Goal: Task Accomplishment & Management: Complete application form

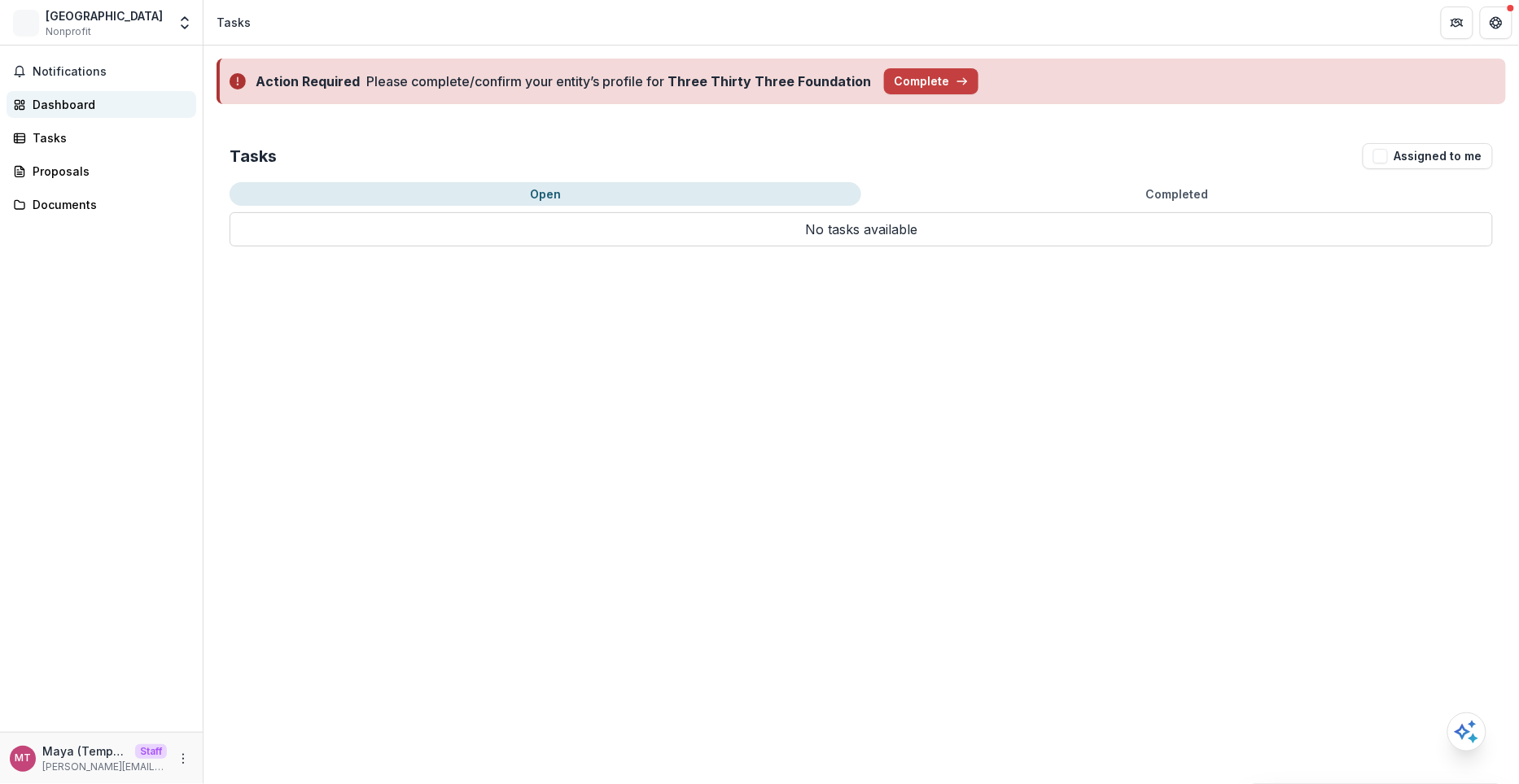
click at [100, 100] on div "Dashboard" at bounding box center [108, 104] width 151 height 17
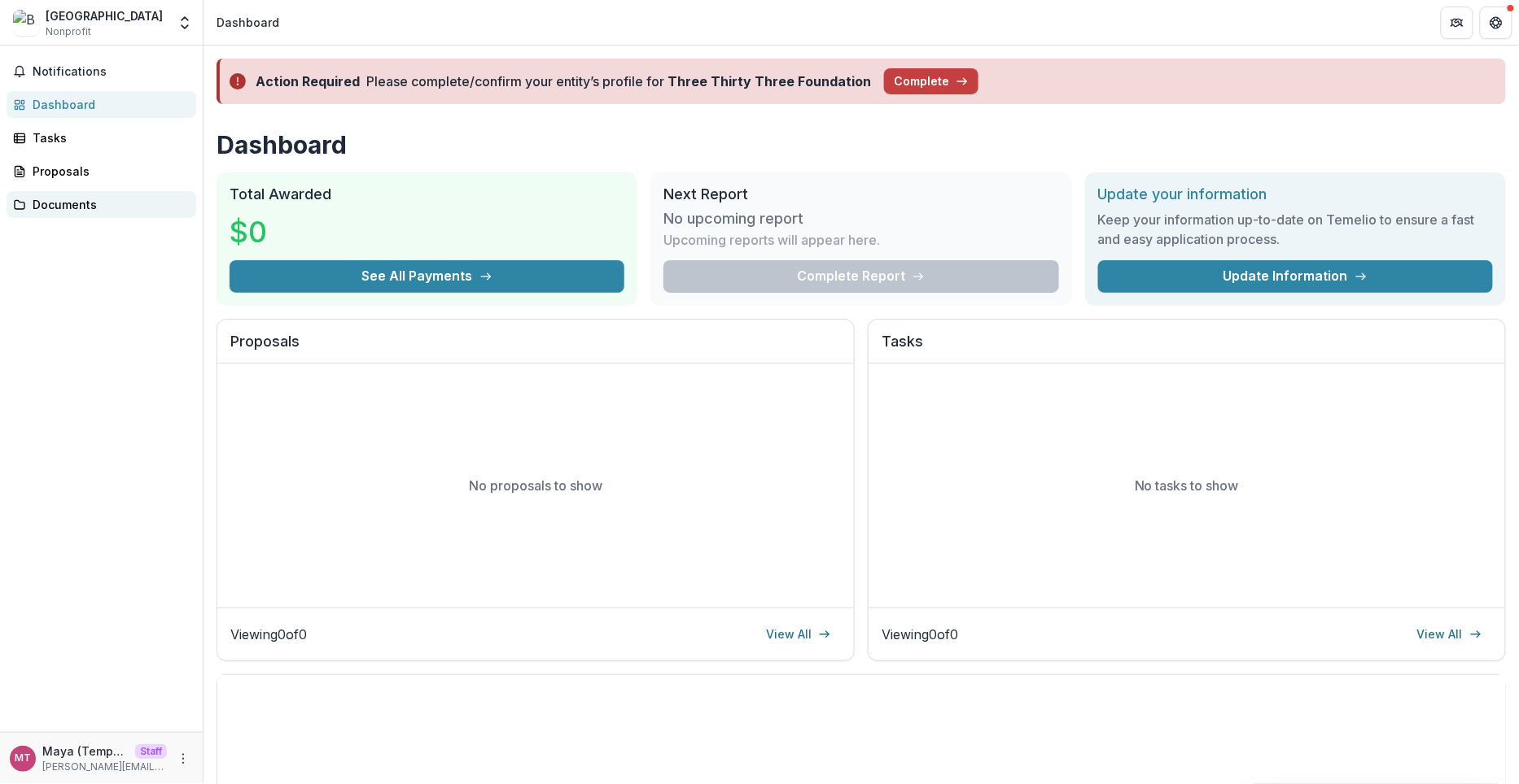
click at [83, 207] on div "Documents" at bounding box center [108, 204] width 151 height 17
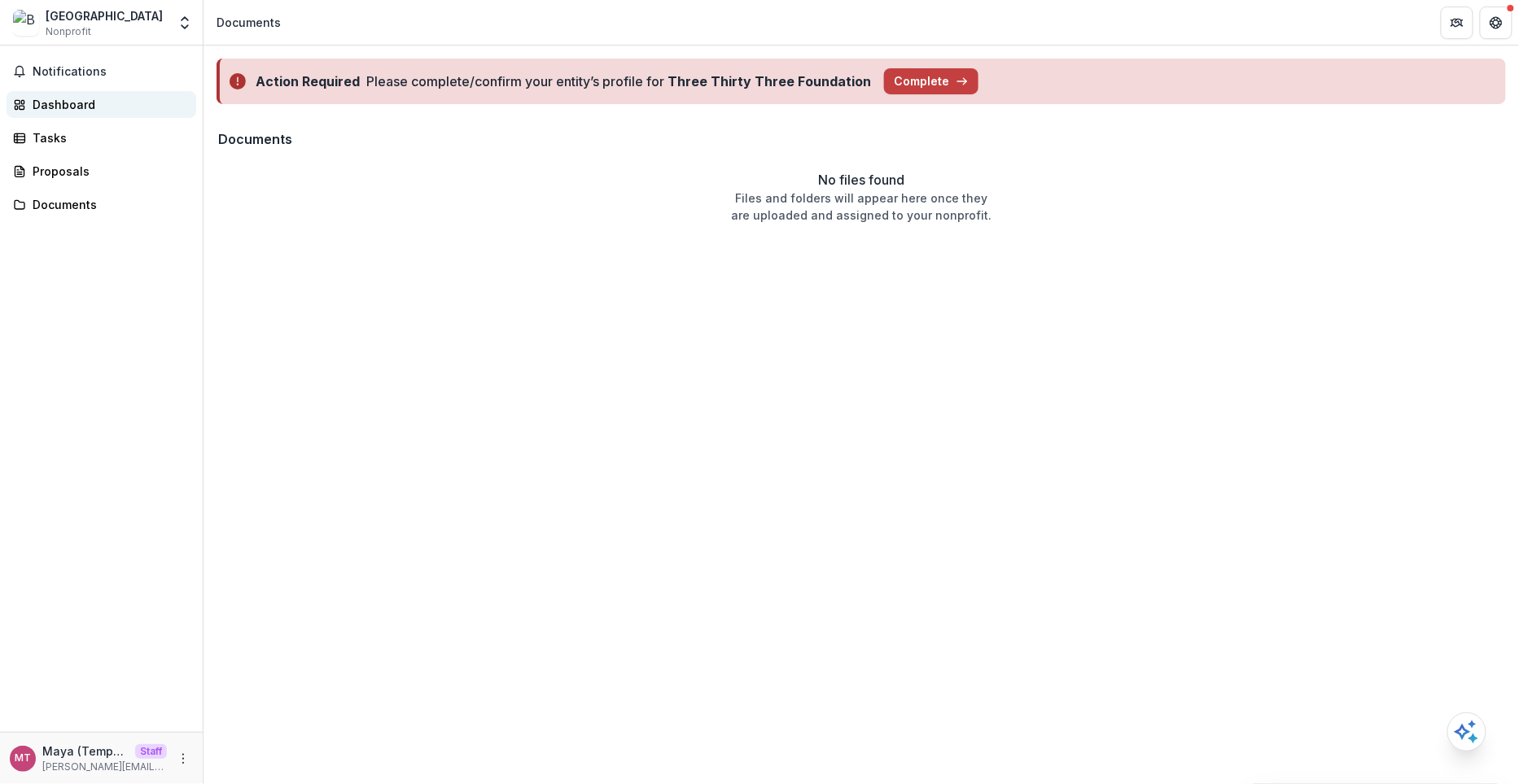
click at [64, 96] on div "Dashboard" at bounding box center [108, 104] width 151 height 17
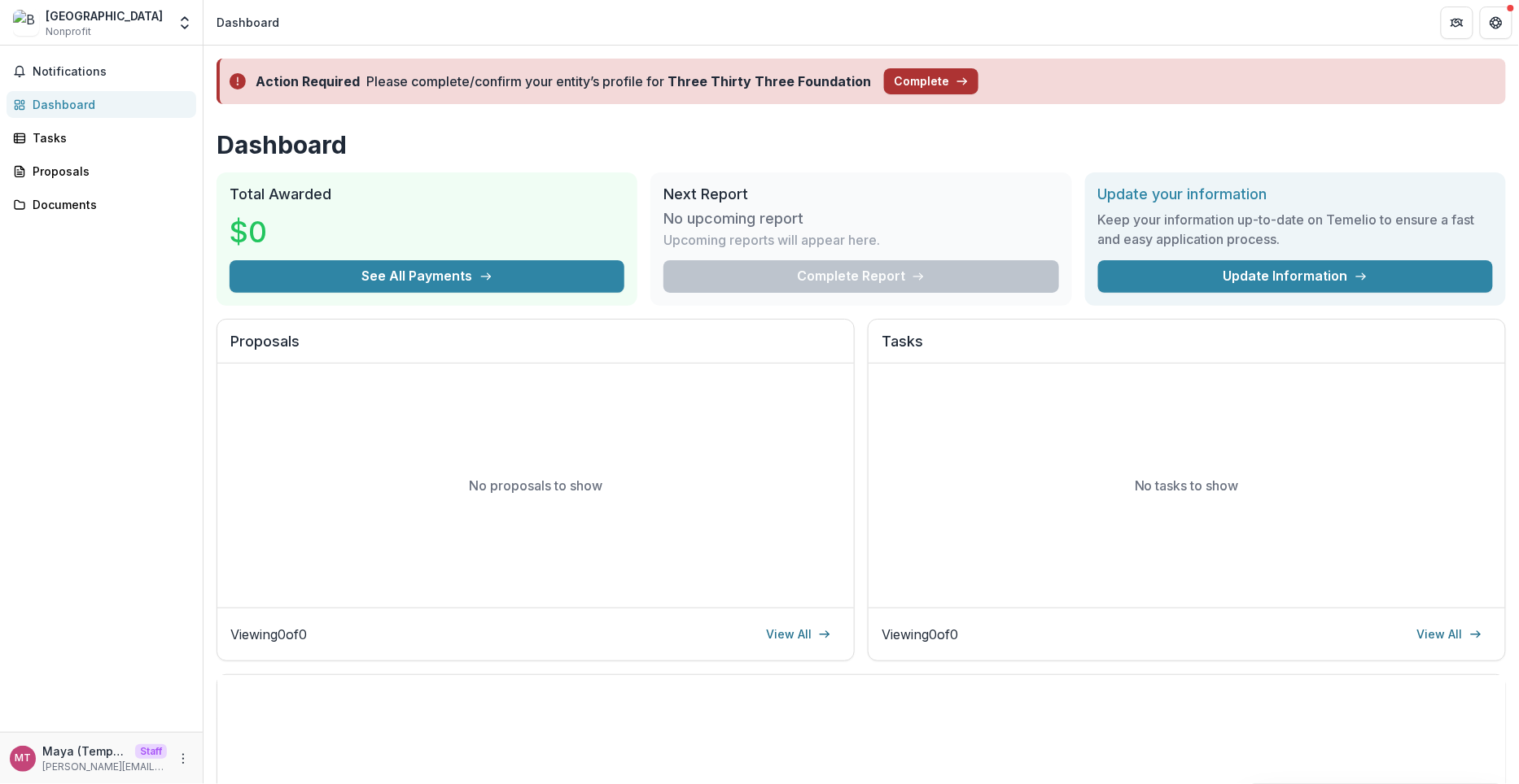
click at [912, 92] on button "Complete" at bounding box center [931, 81] width 95 height 26
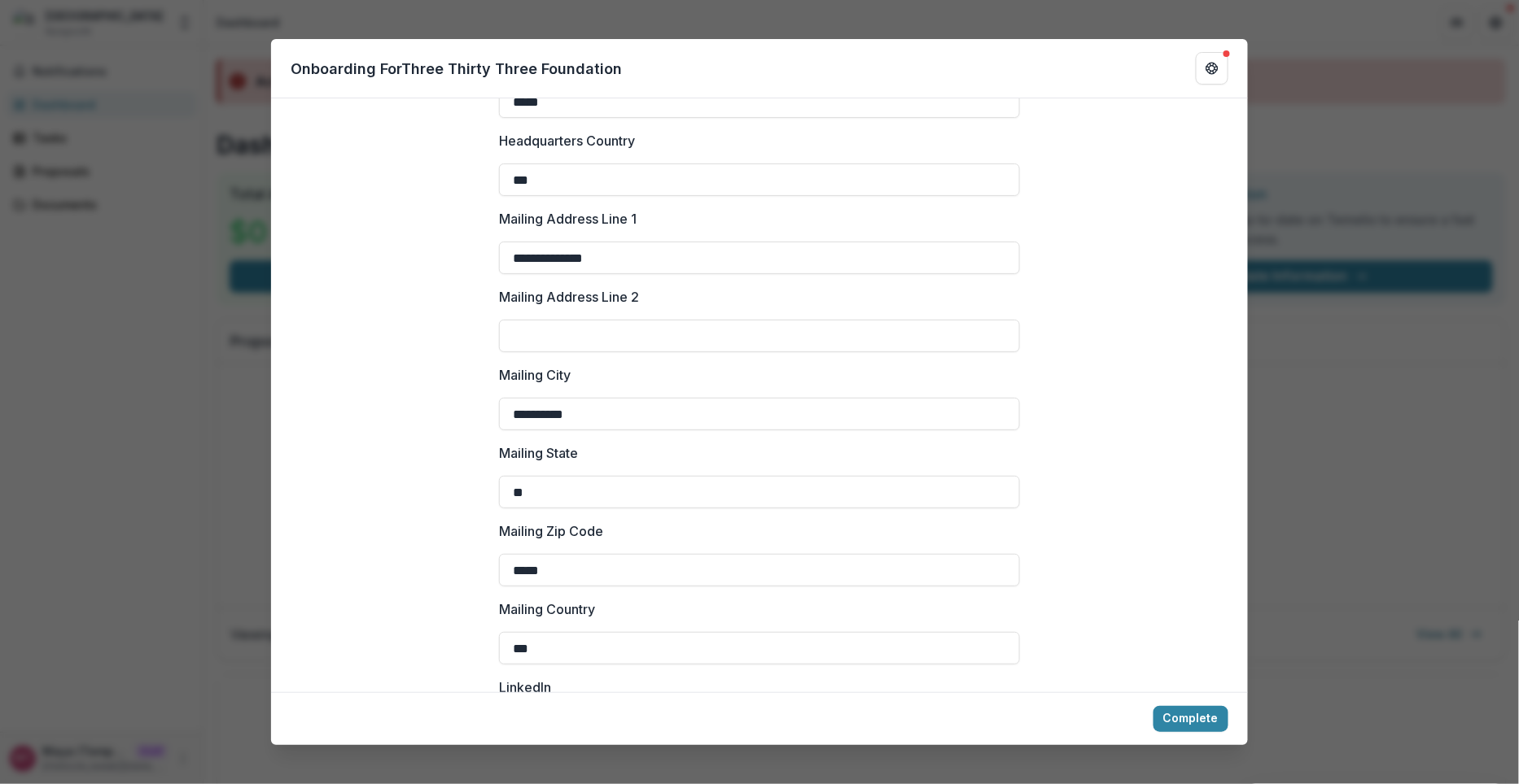
scroll to position [1811, 0]
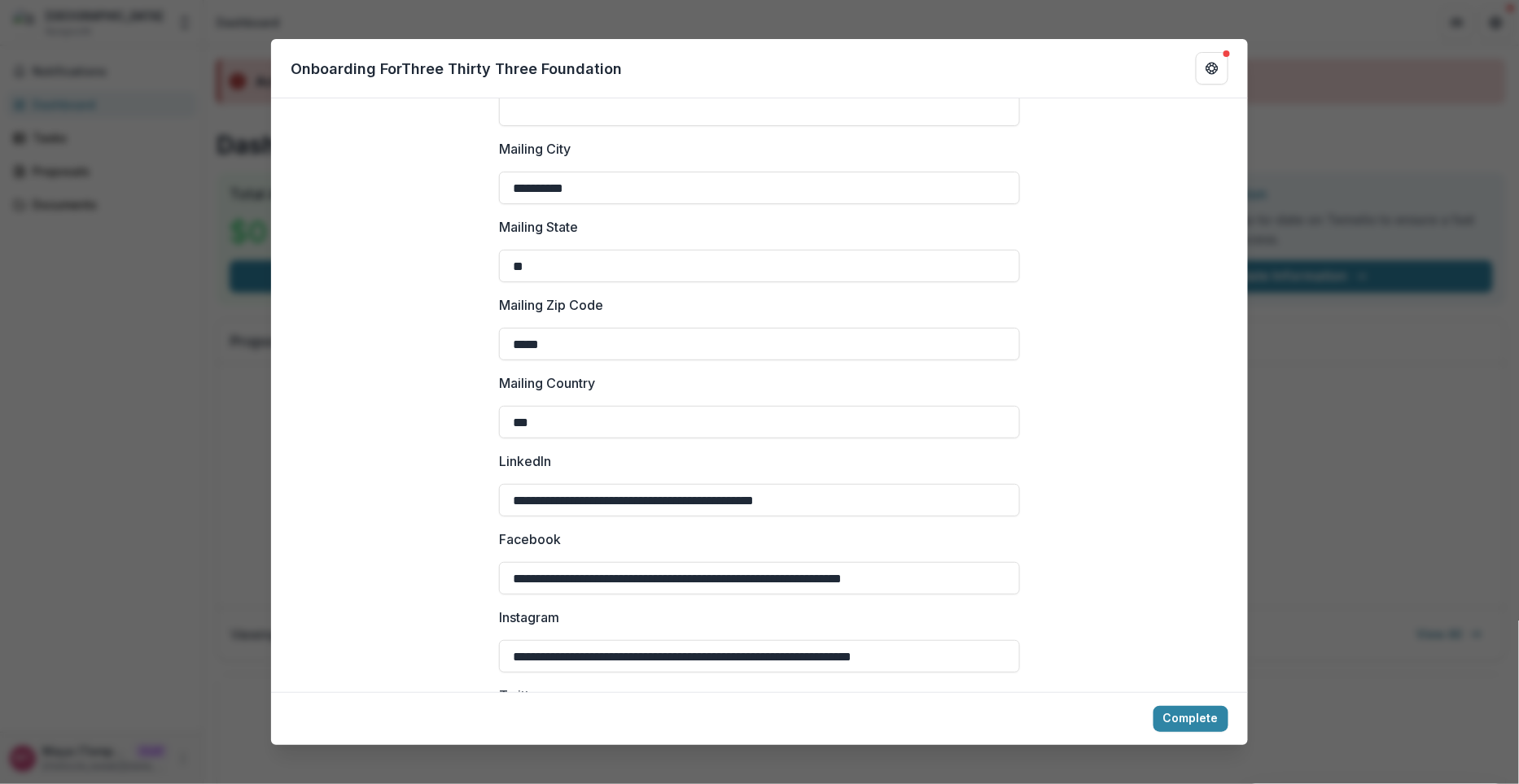
click at [197, 391] on div "**********" at bounding box center [759, 392] width 1519 height 784
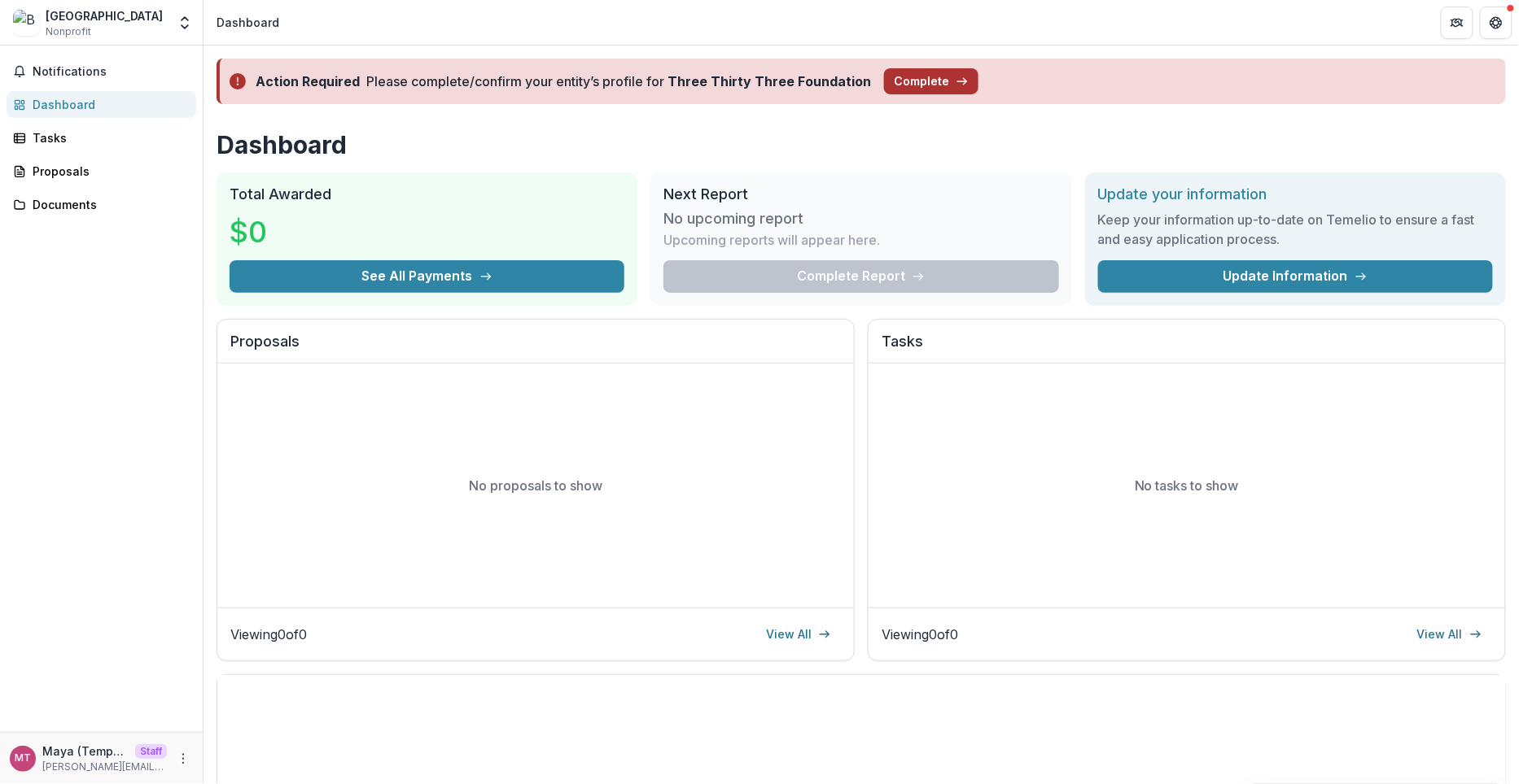
click at [935, 69] on button "Complete" at bounding box center [931, 81] width 95 height 26
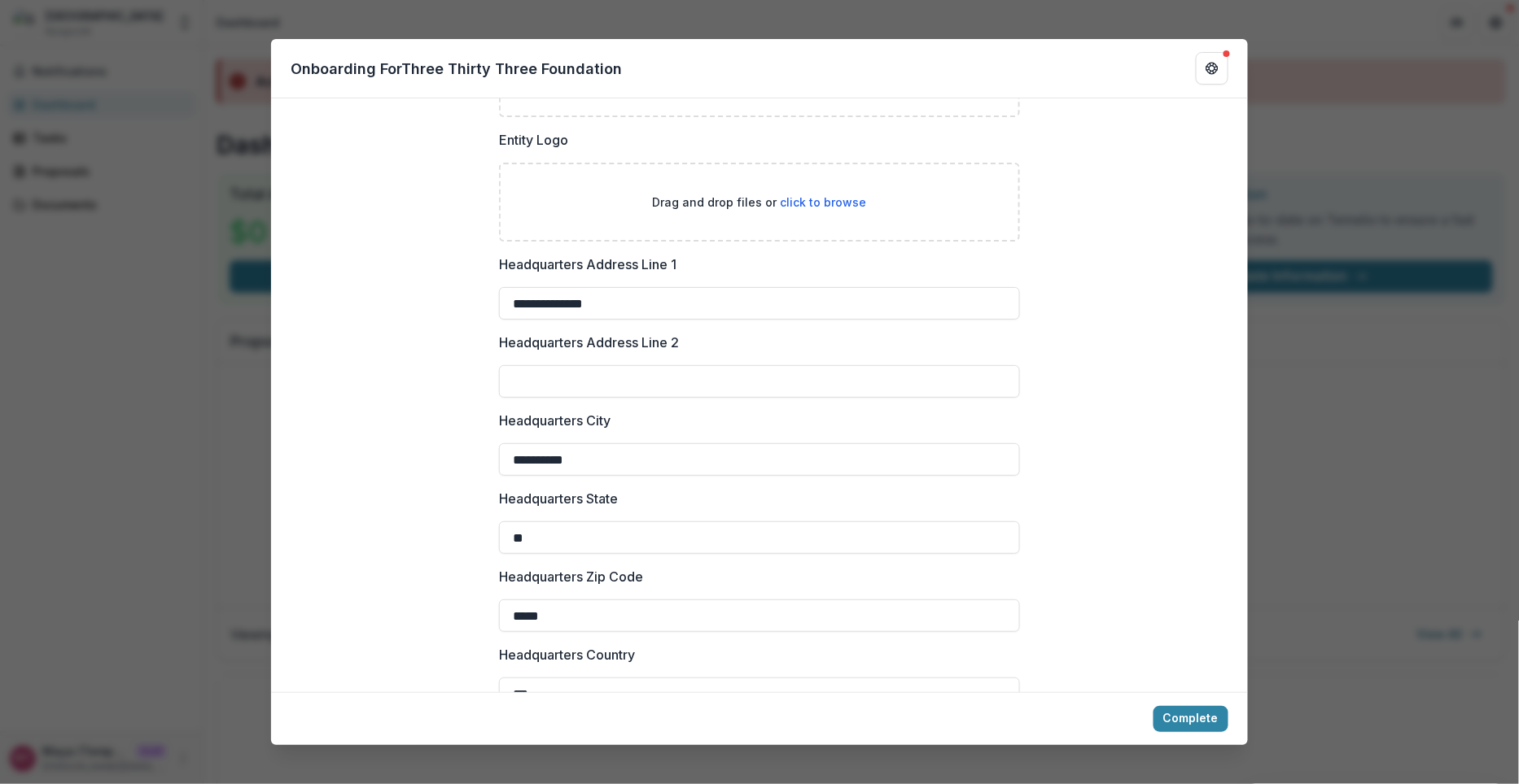
scroll to position [2110, 0]
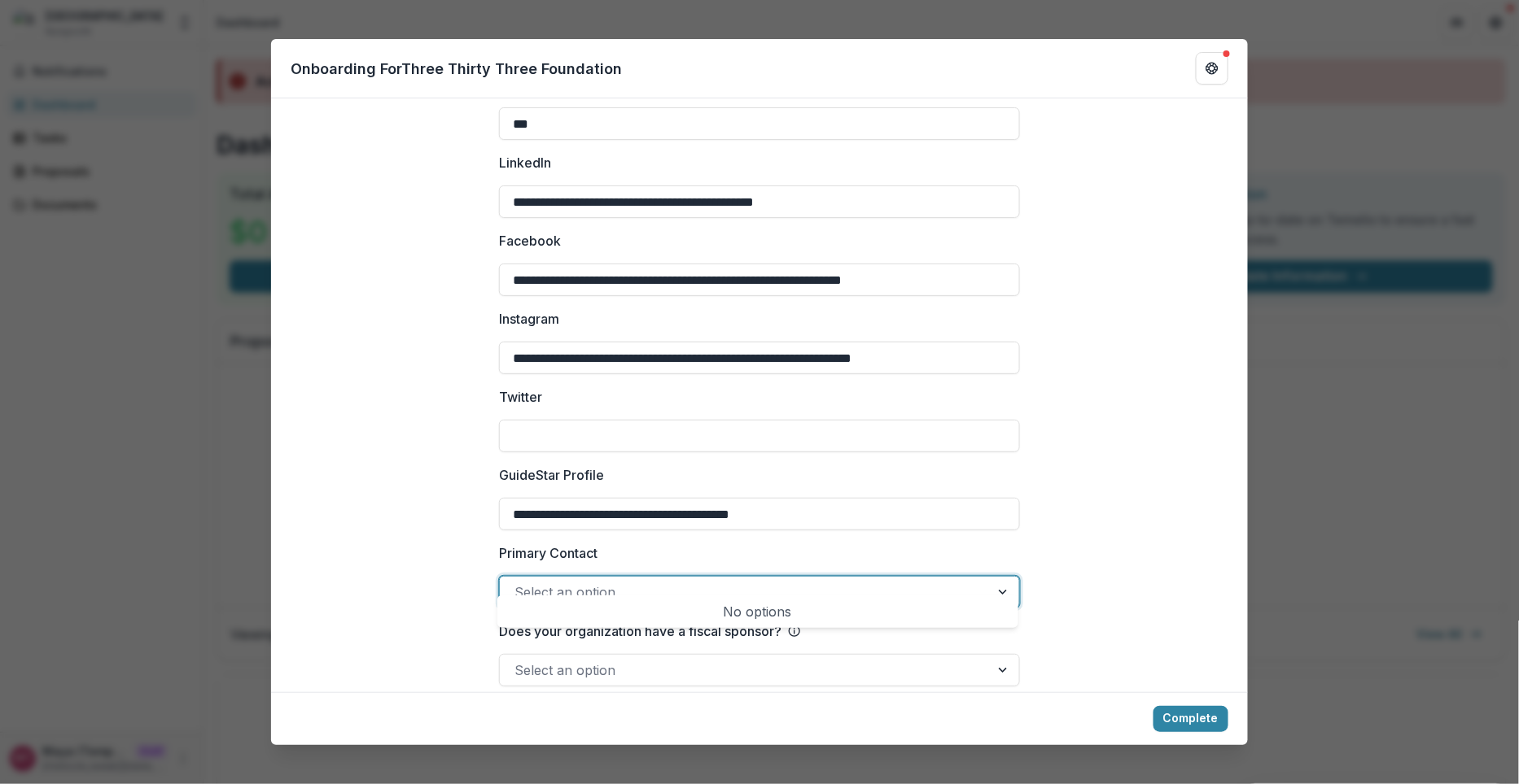
click at [665, 581] on div at bounding box center [744, 591] width 461 height 22
click at [1301, 159] on div "**********" at bounding box center [759, 392] width 1519 height 784
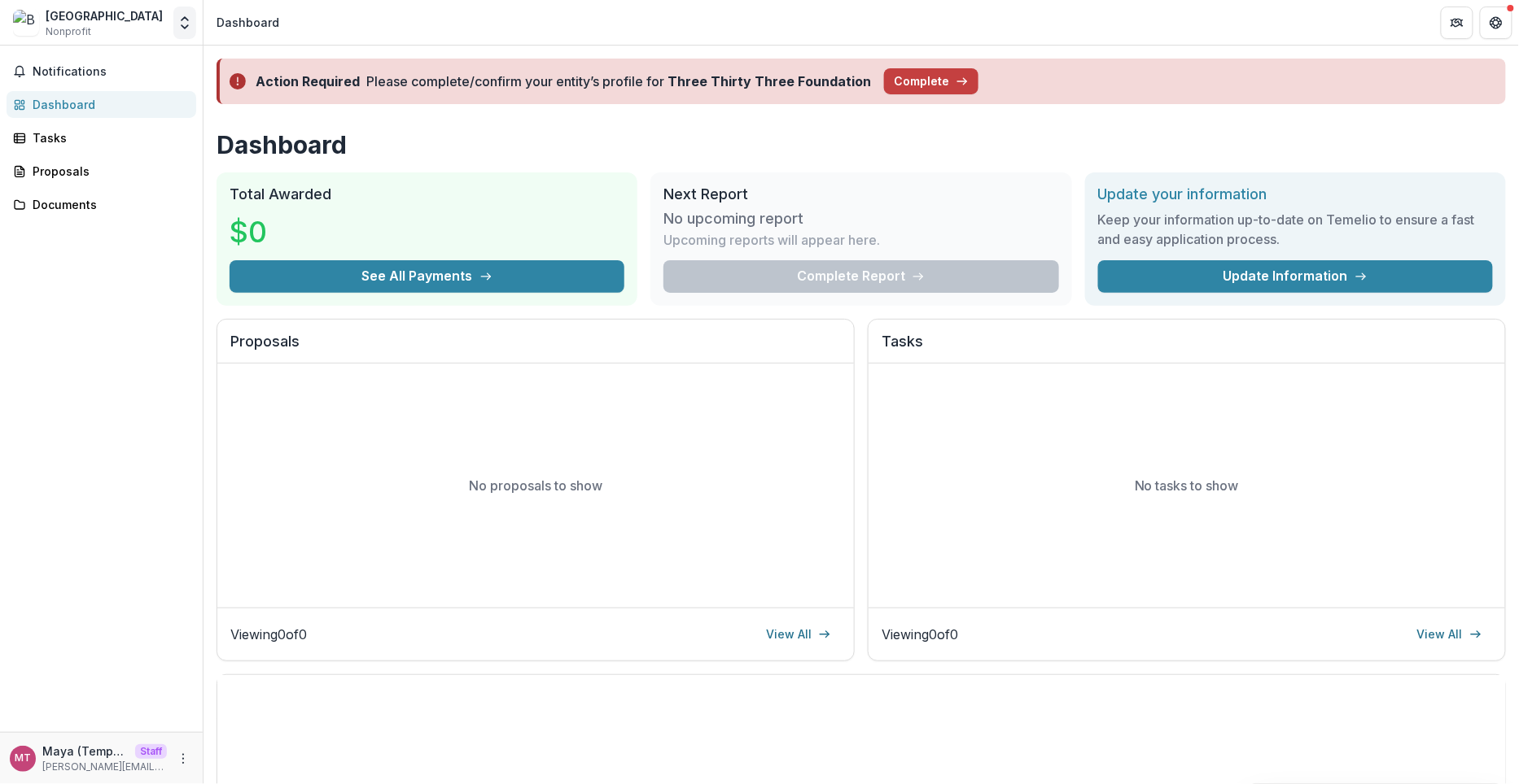
click at [192, 17] on icon "Open entity switcher" at bounding box center [185, 22] width 17 height 17
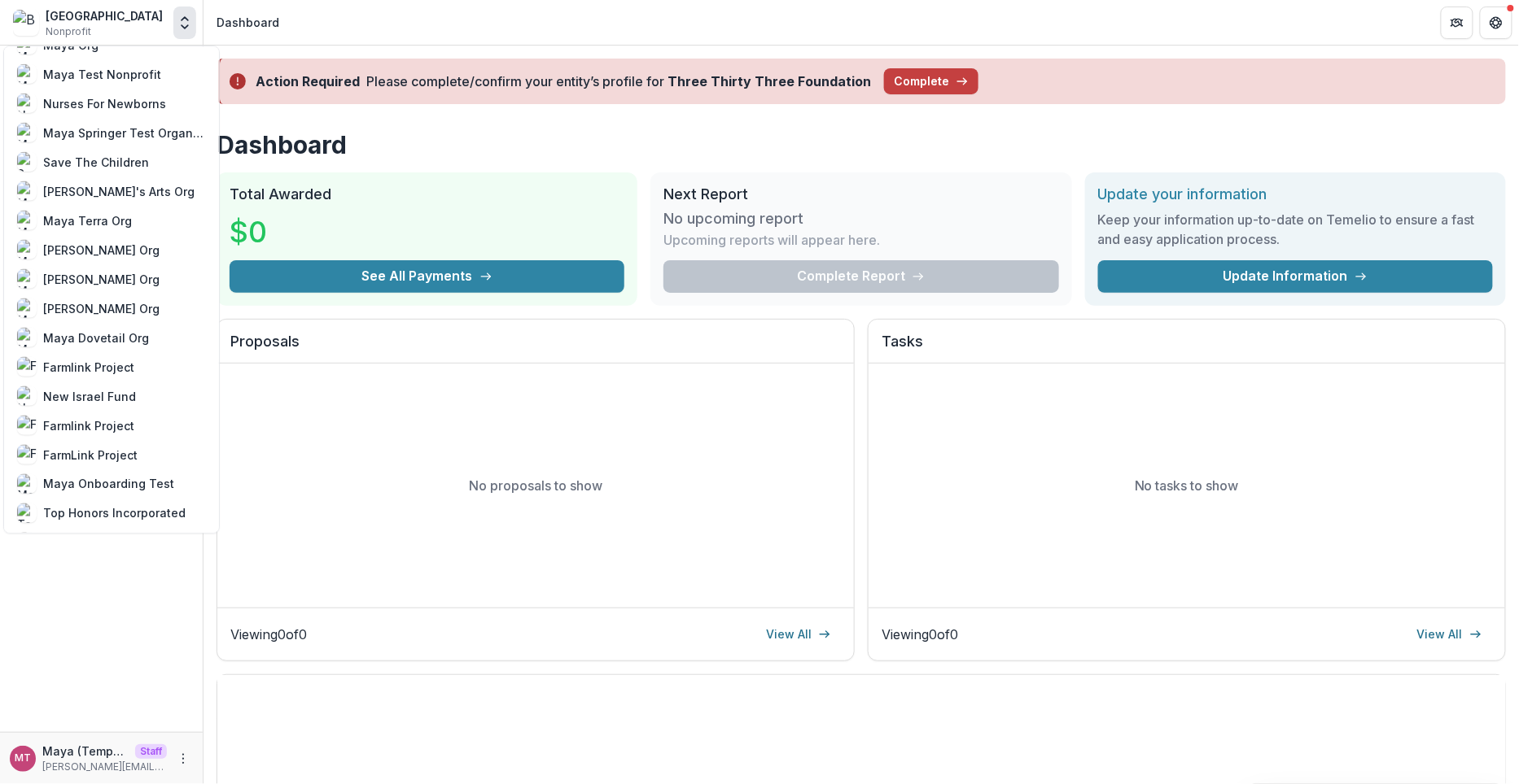
scroll to position [1070, 0]
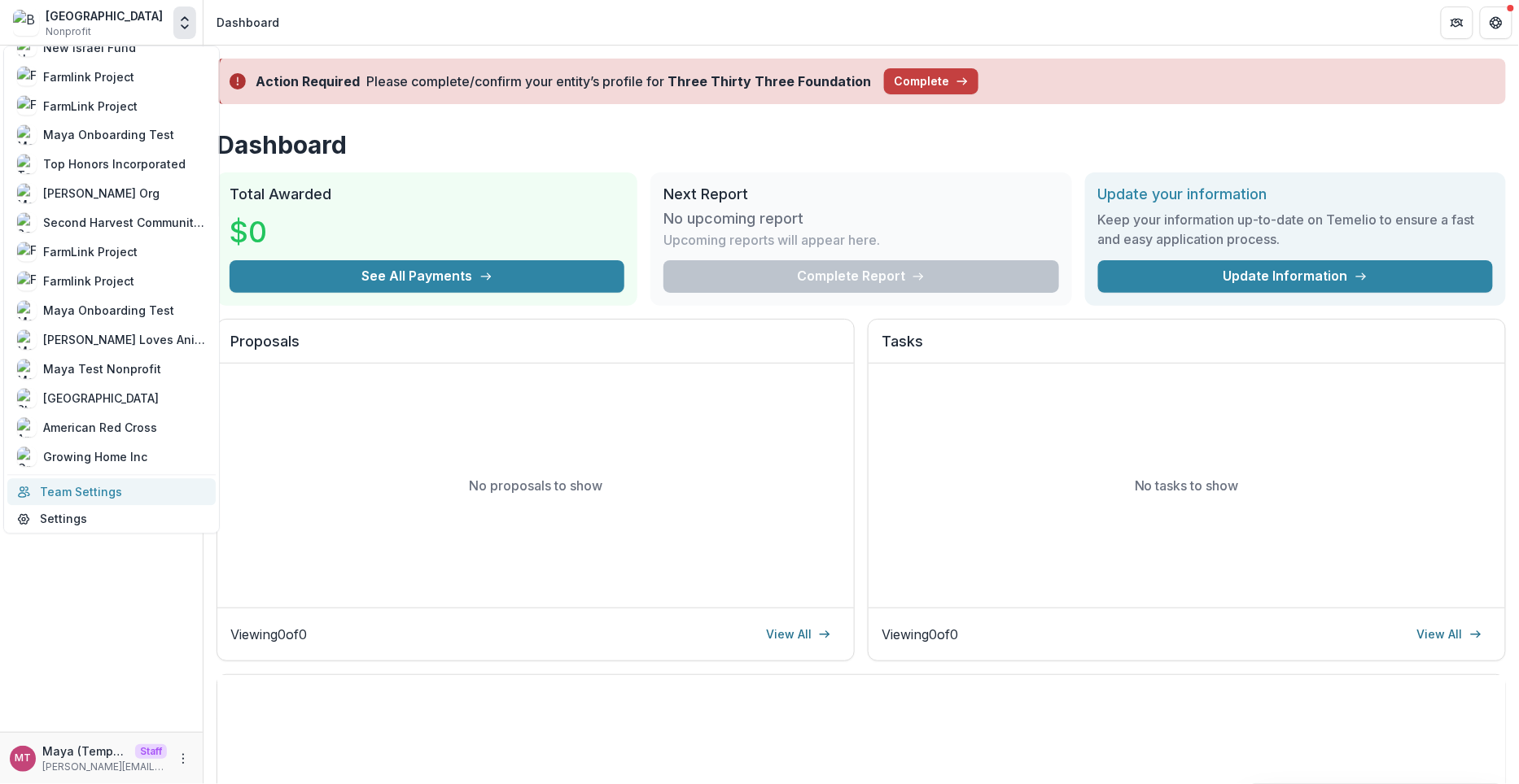
click at [89, 492] on link "Team Settings" at bounding box center [111, 491] width 208 height 26
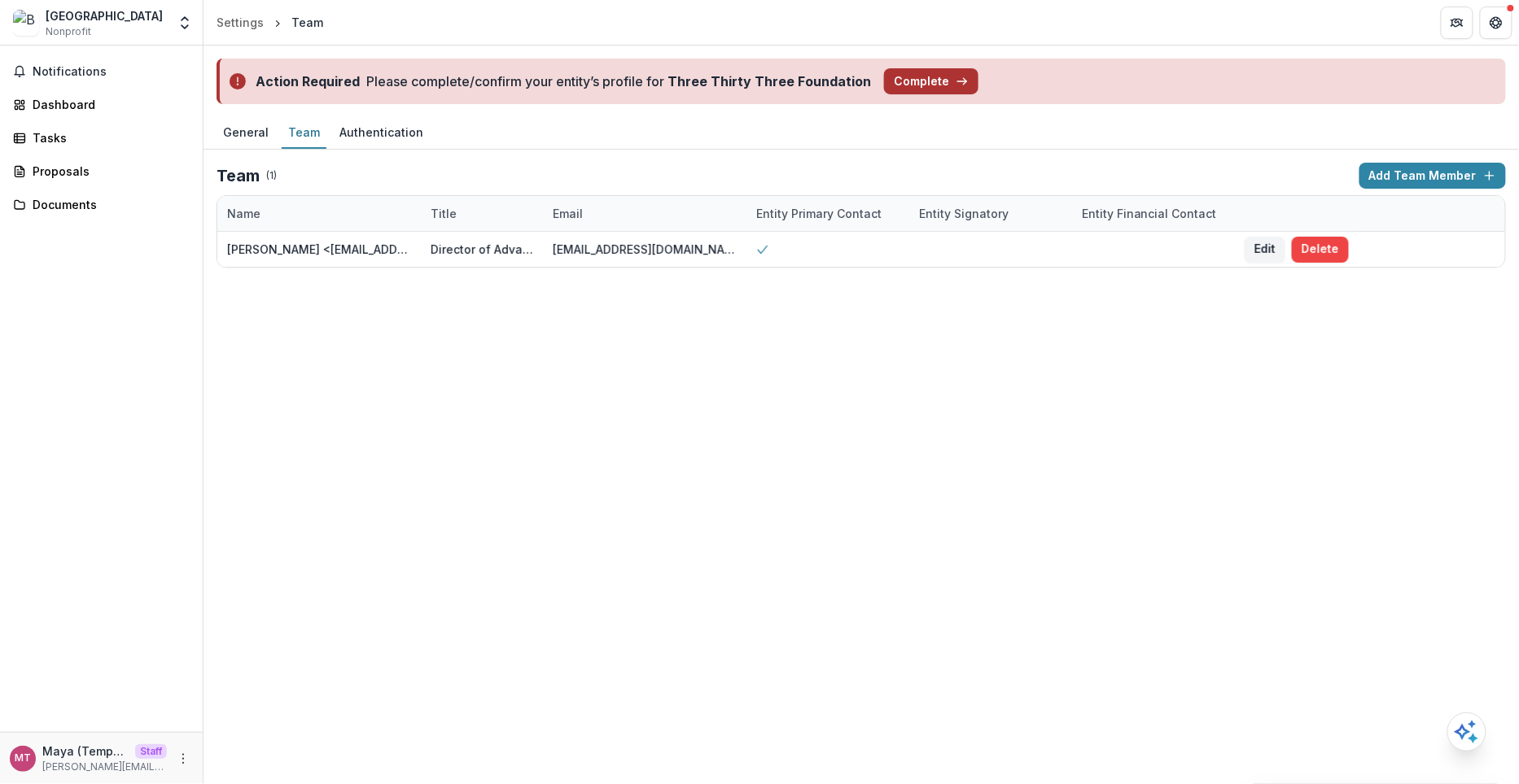
click at [917, 76] on button "Complete" at bounding box center [931, 81] width 95 height 26
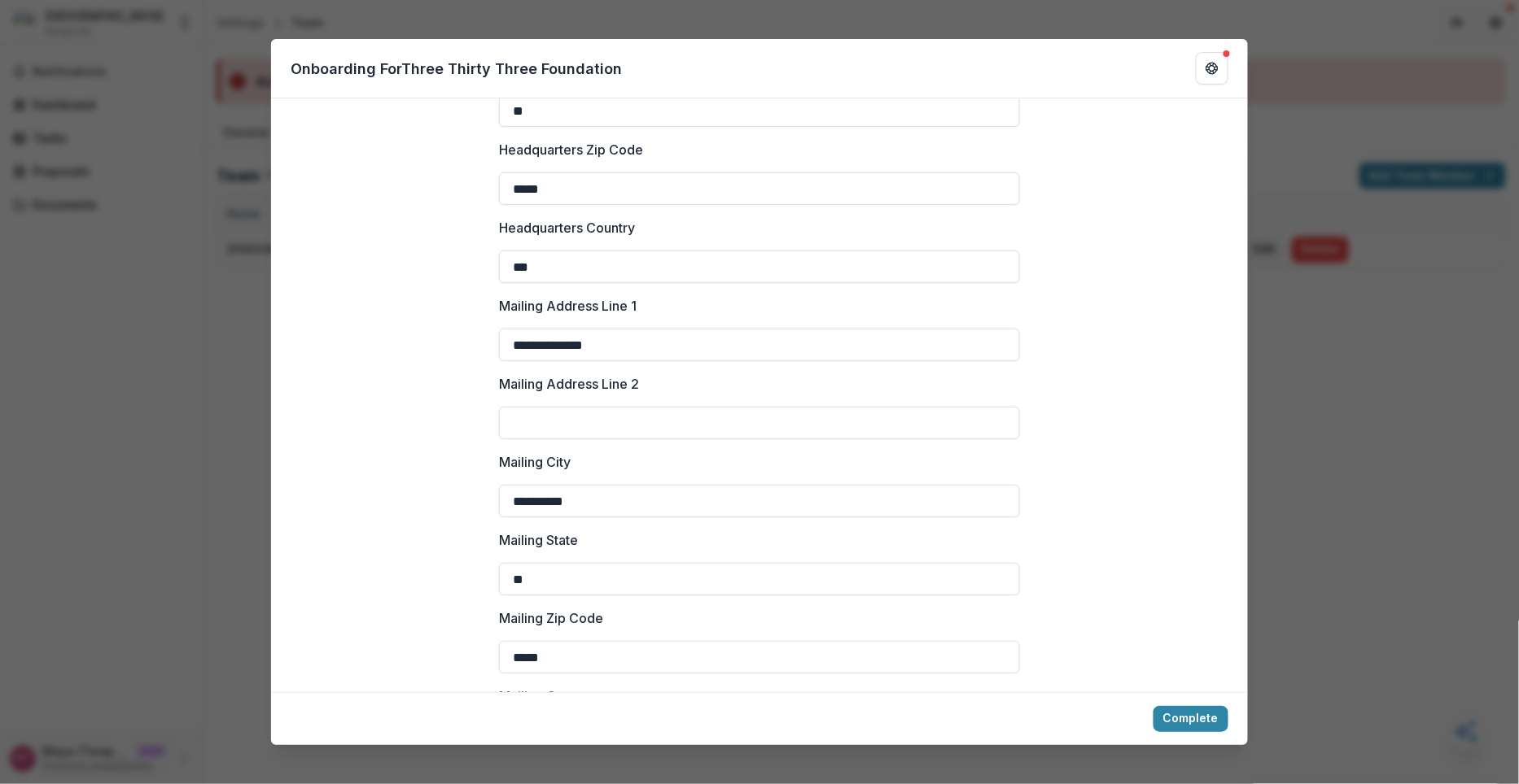
scroll to position [2110, 0]
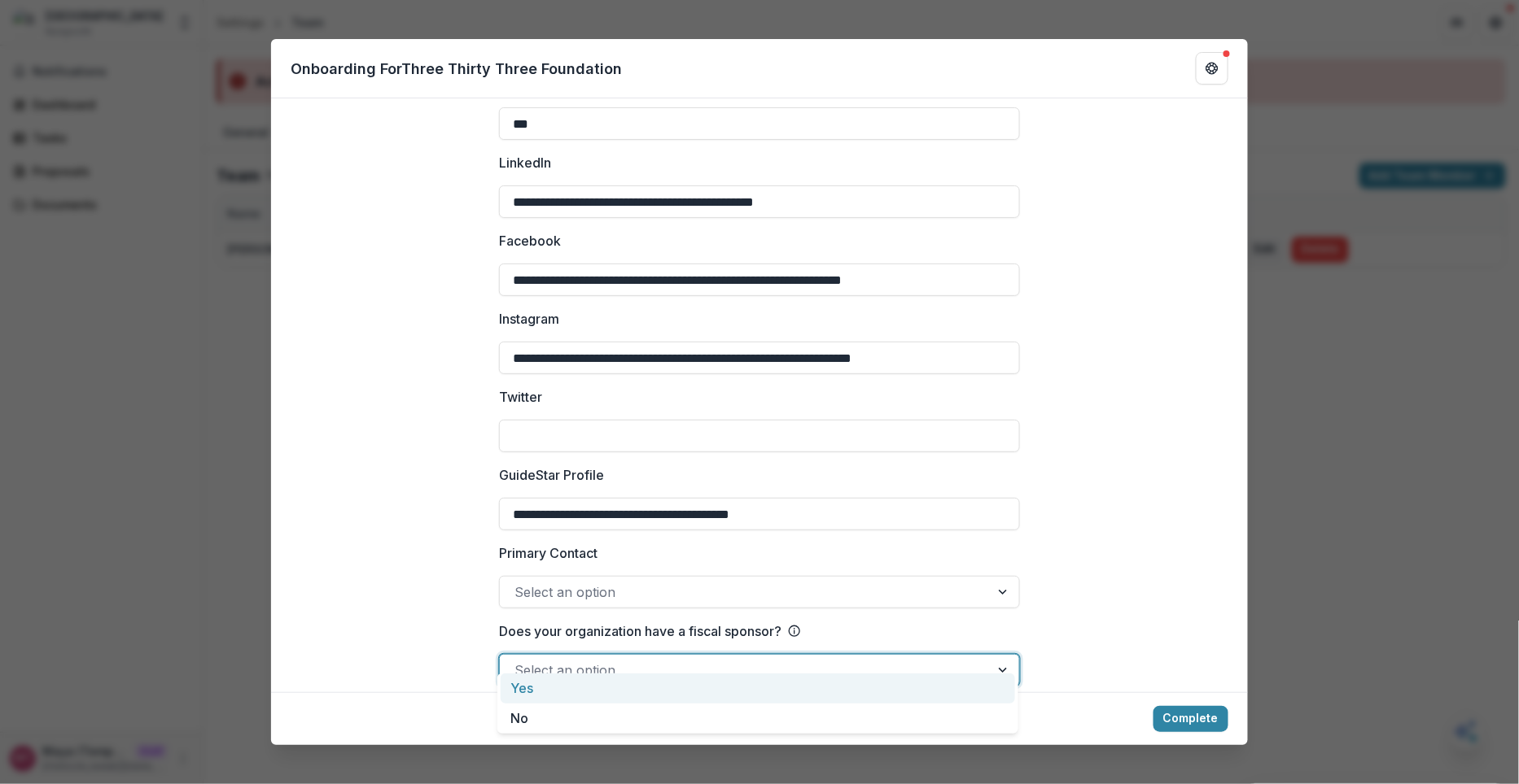
click at [632, 659] on div at bounding box center [744, 670] width 461 height 22
click at [627, 581] on div at bounding box center [744, 591] width 461 height 22
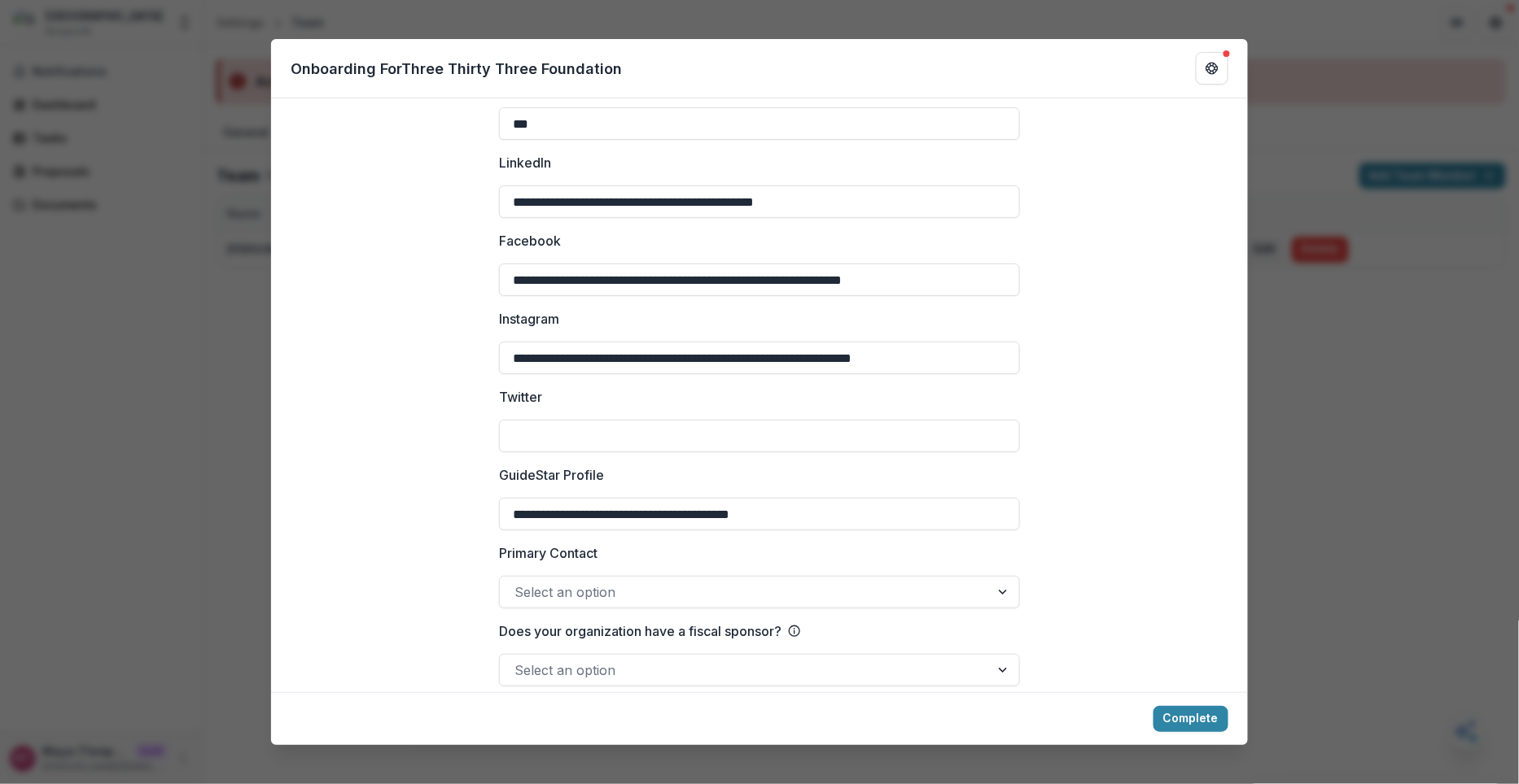
click at [1308, 153] on div "**********" at bounding box center [759, 392] width 1519 height 784
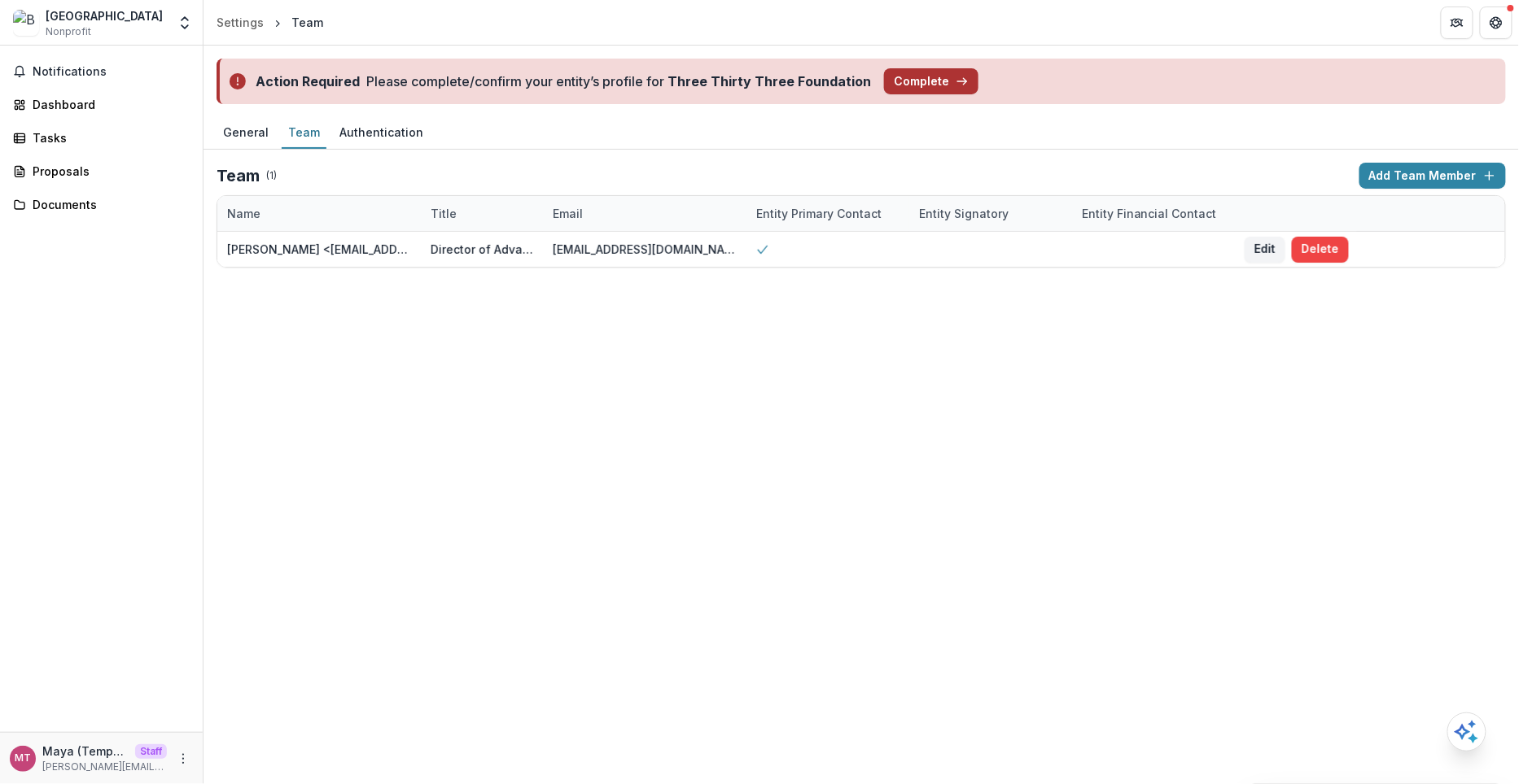
click at [926, 93] on button "Complete" at bounding box center [931, 81] width 95 height 26
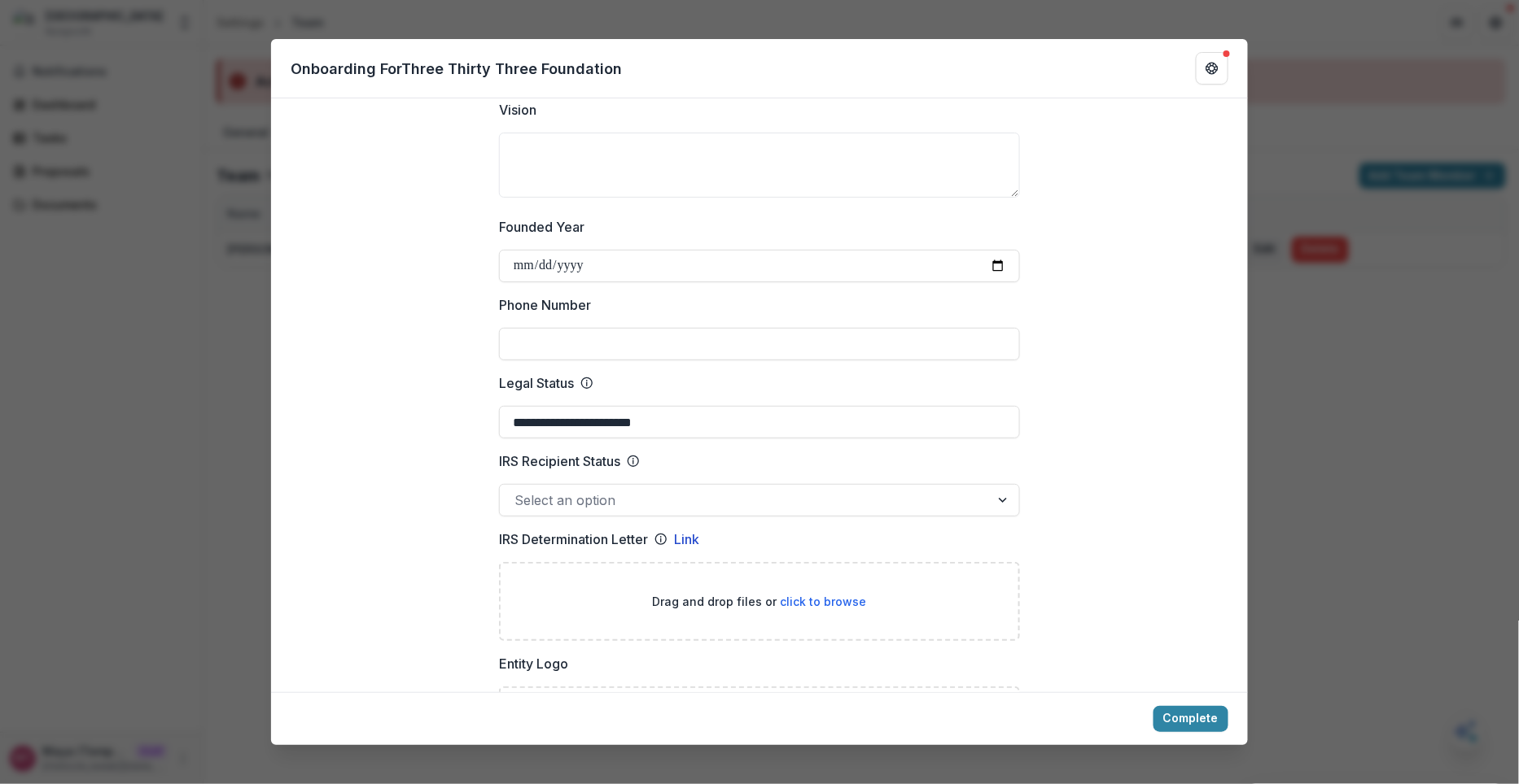
scroll to position [567, 0]
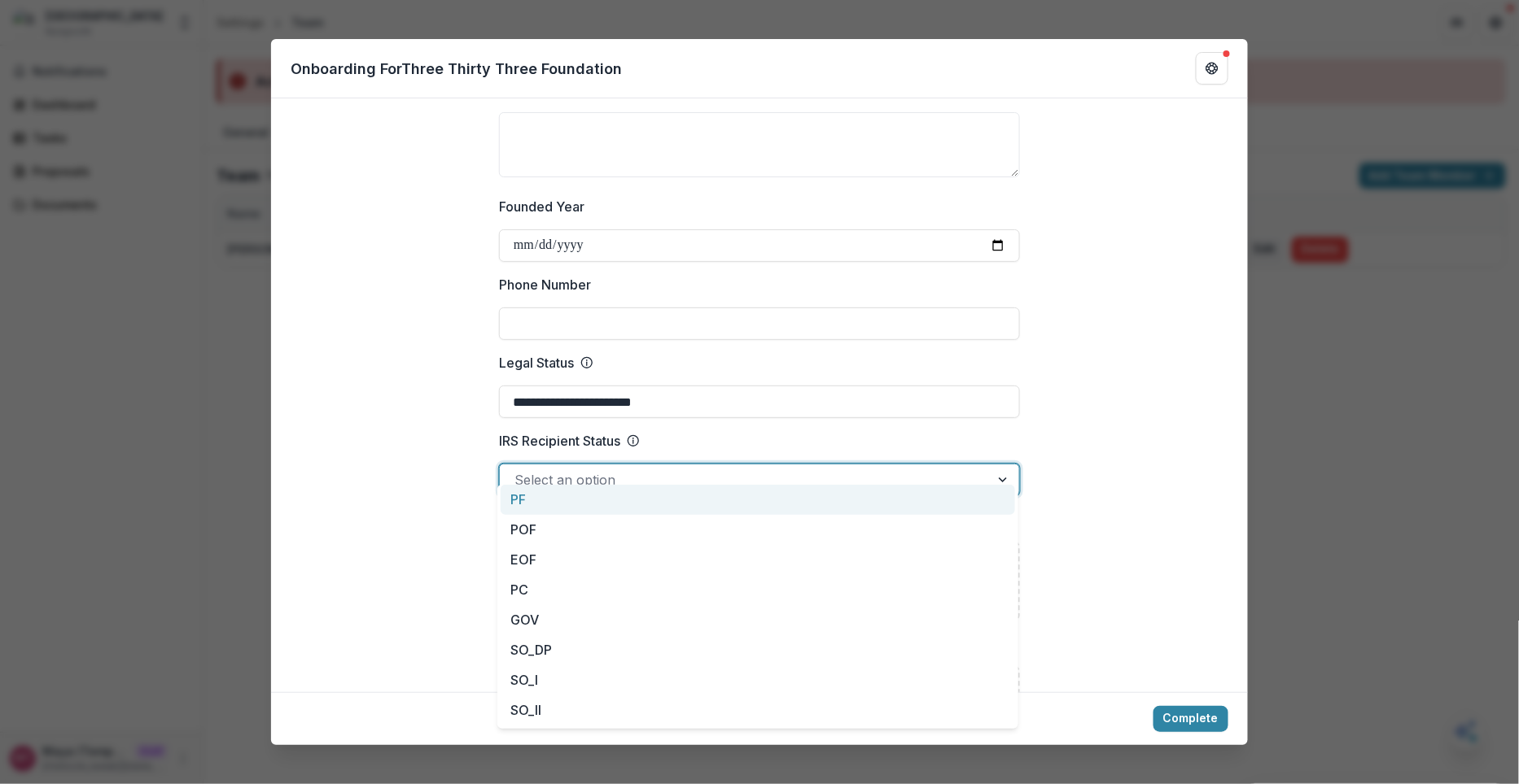
click at [735, 468] on div at bounding box center [744, 479] width 461 height 22
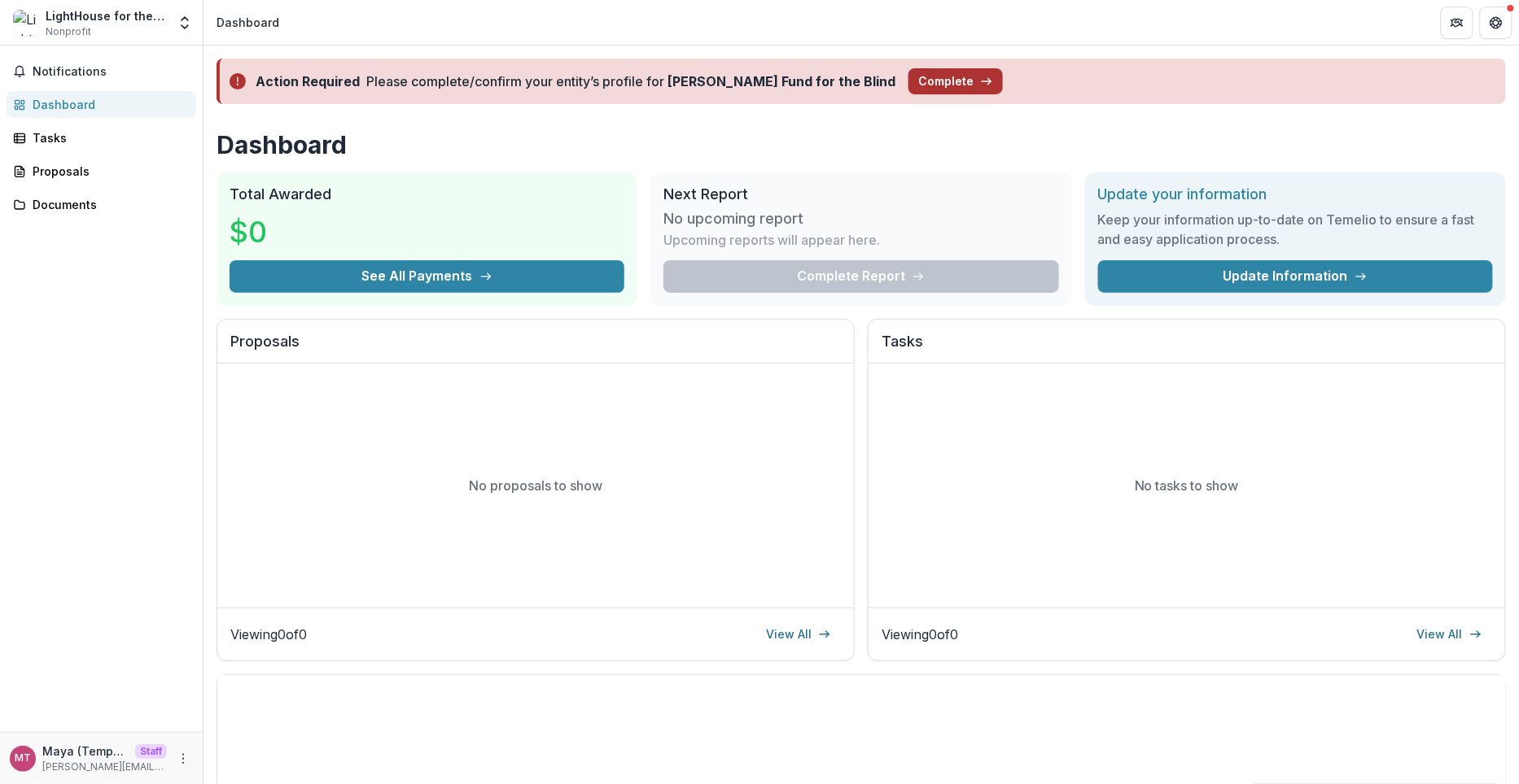
click at [980, 86] on icon "button" at bounding box center [986, 81] width 13 height 13
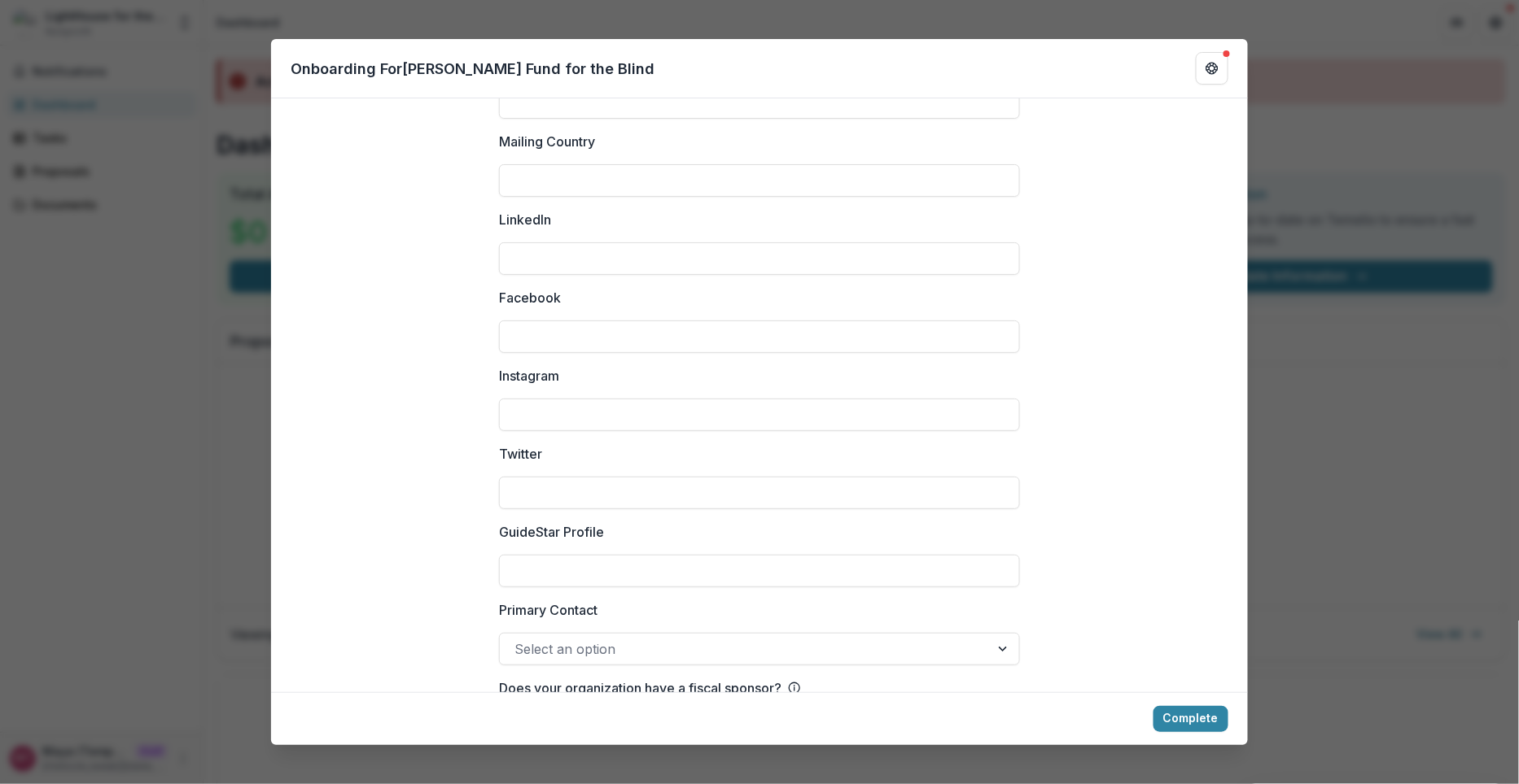
scroll to position [2123, 0]
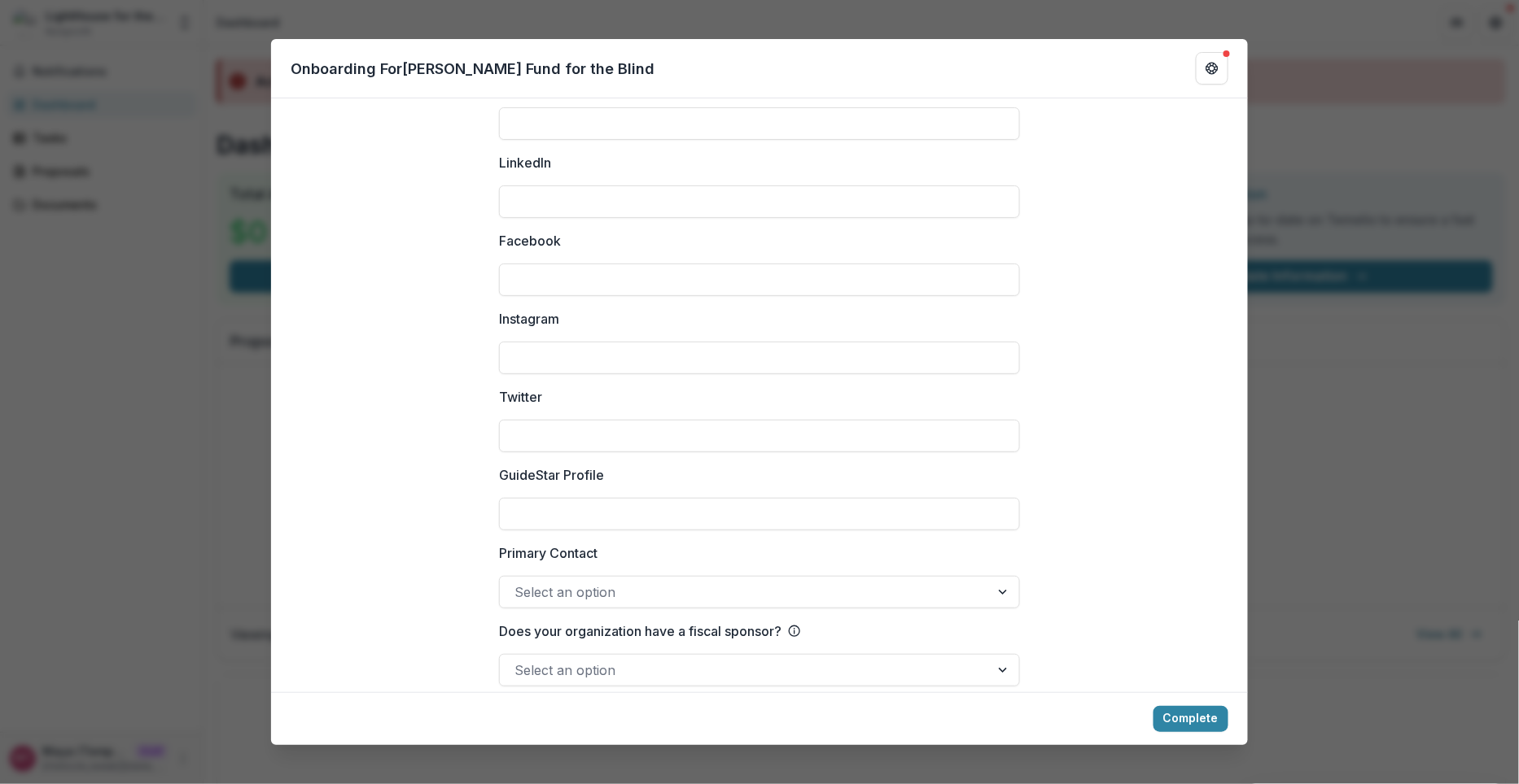
click at [1298, 100] on div "**********" at bounding box center [759, 392] width 1519 height 784
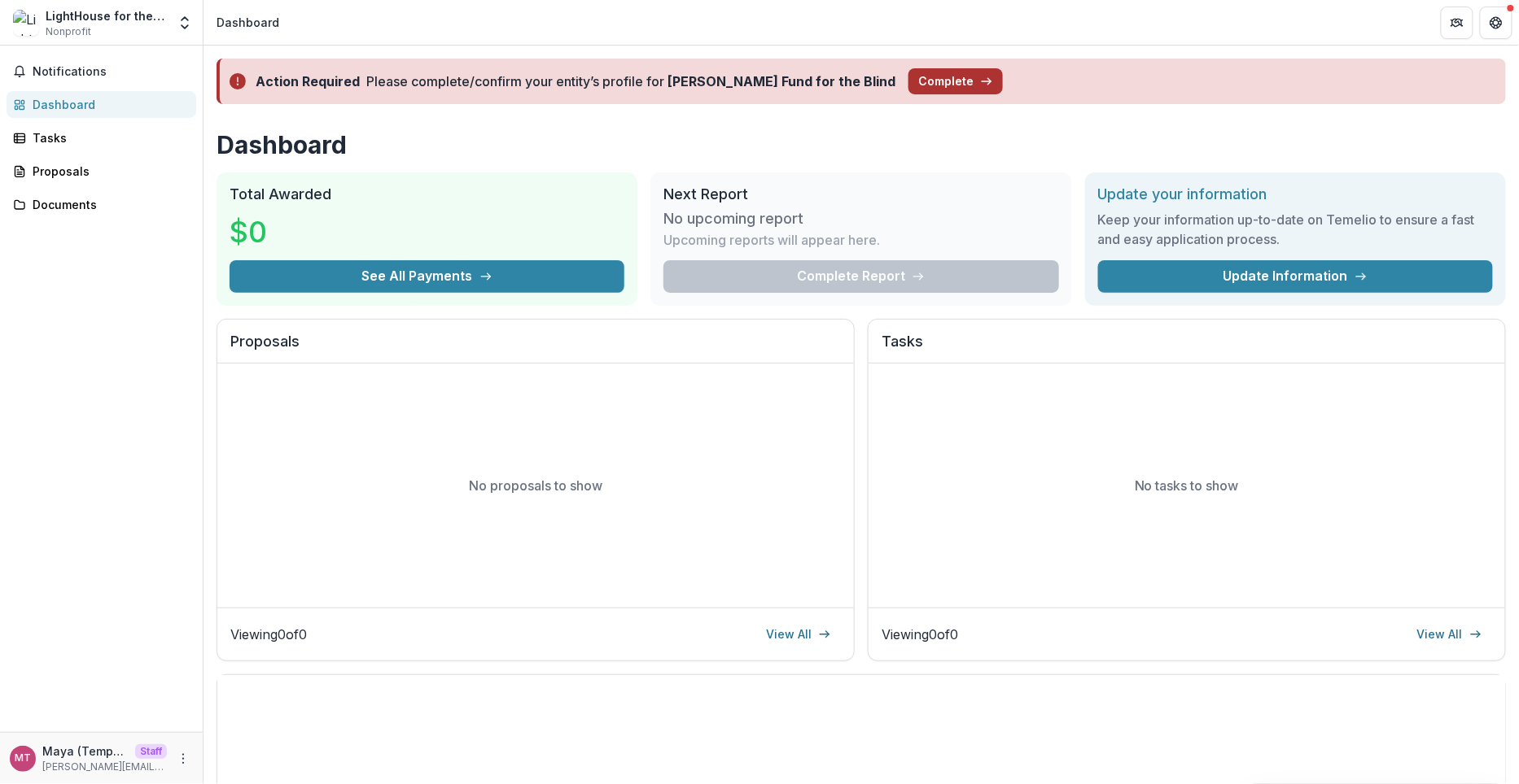
click at [909, 85] on button "Complete" at bounding box center [956, 81] width 95 height 26
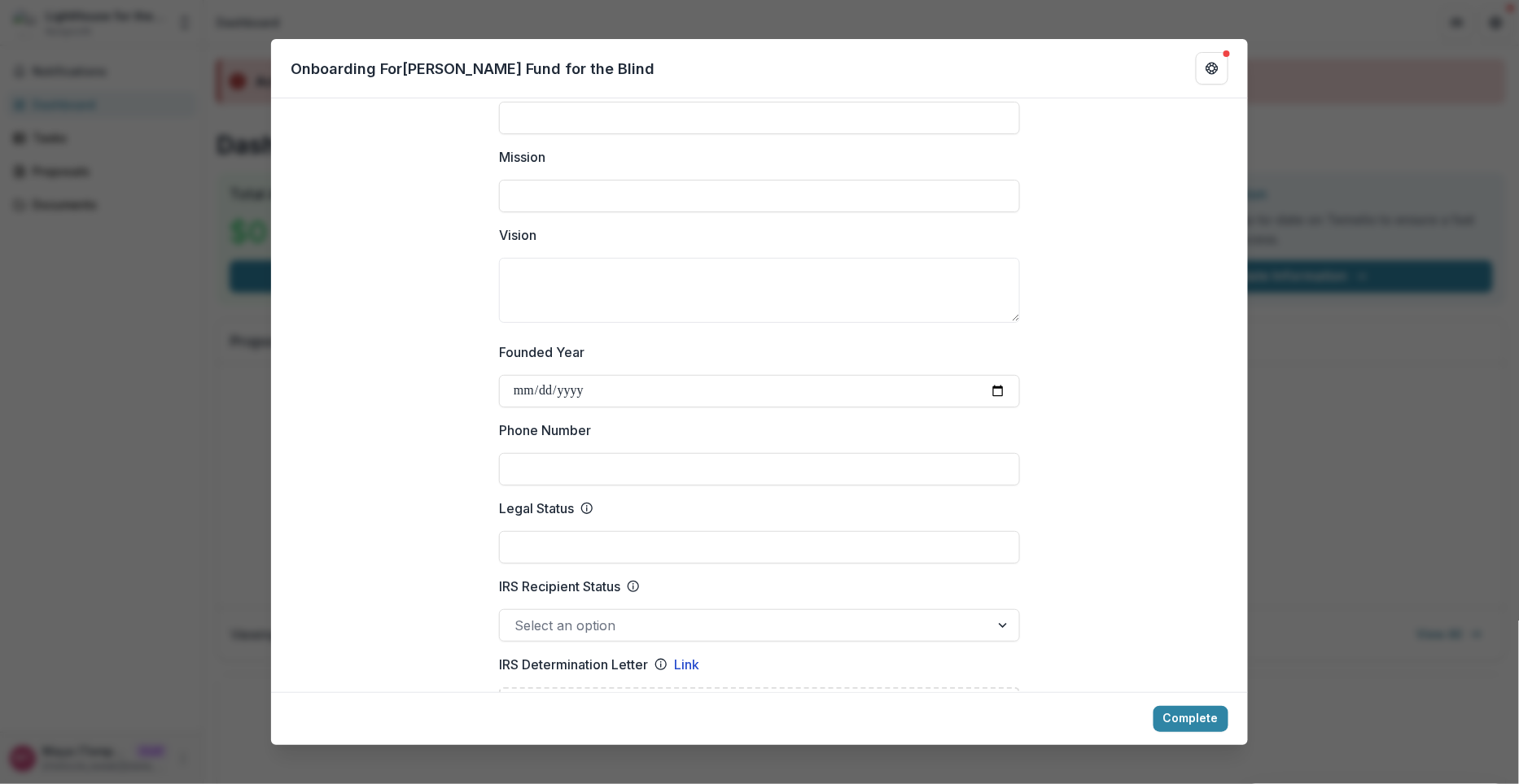
scroll to position [0, 0]
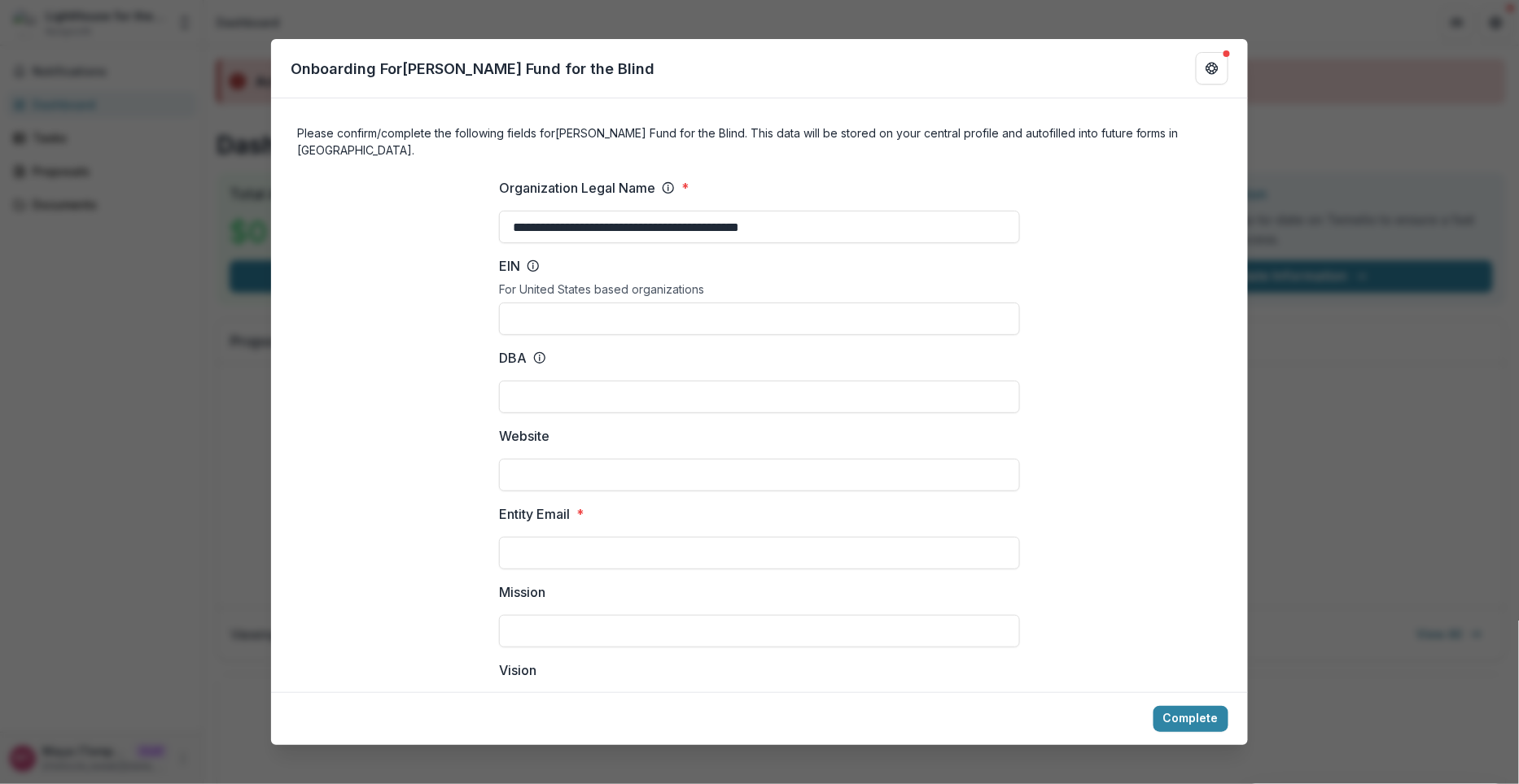
click at [259, 110] on div "**********" at bounding box center [759, 392] width 1519 height 784
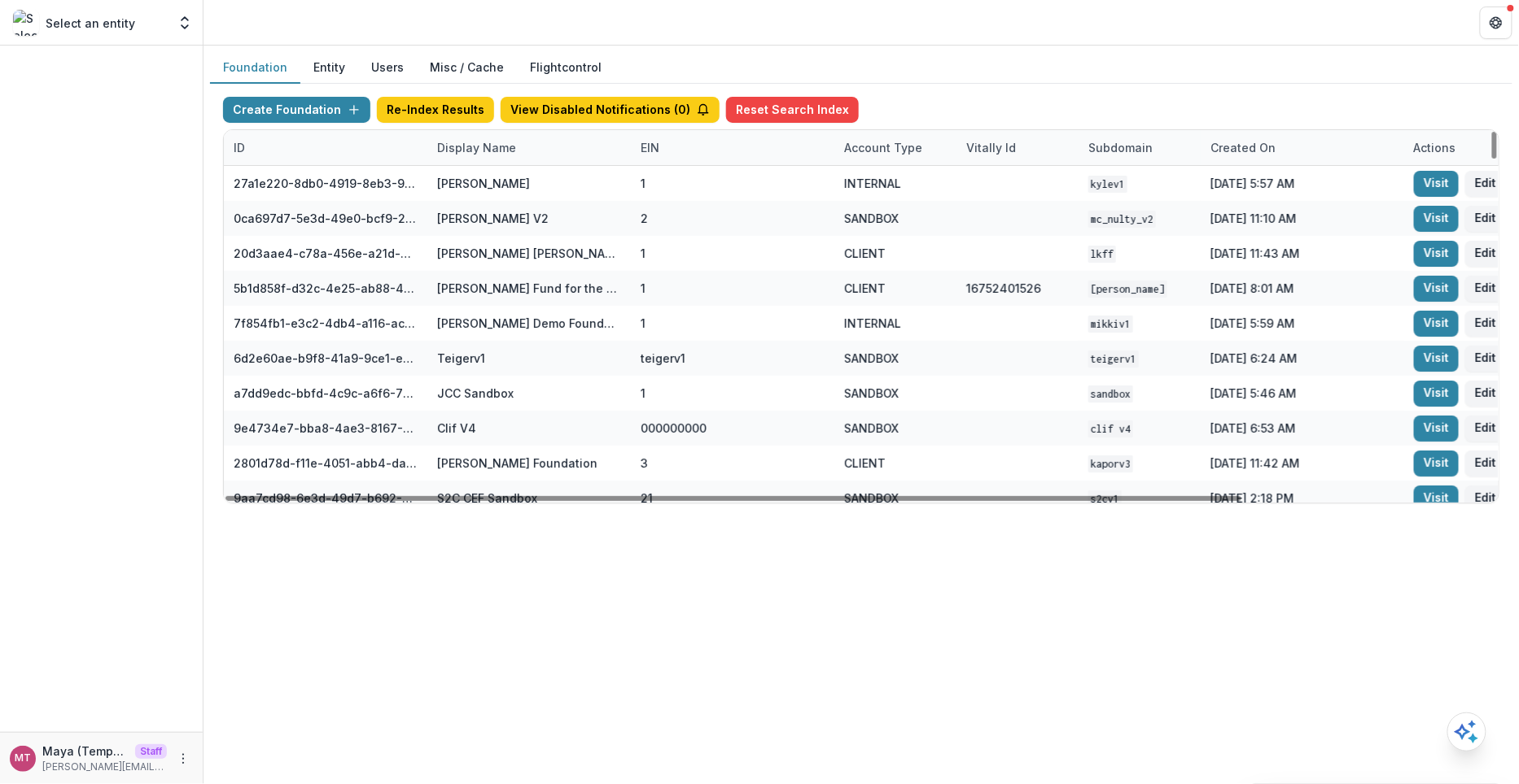
click at [488, 139] on div "Display Name" at bounding box center [476, 147] width 99 height 17
click at [488, 172] on input at bounding box center [527, 183] width 196 height 26
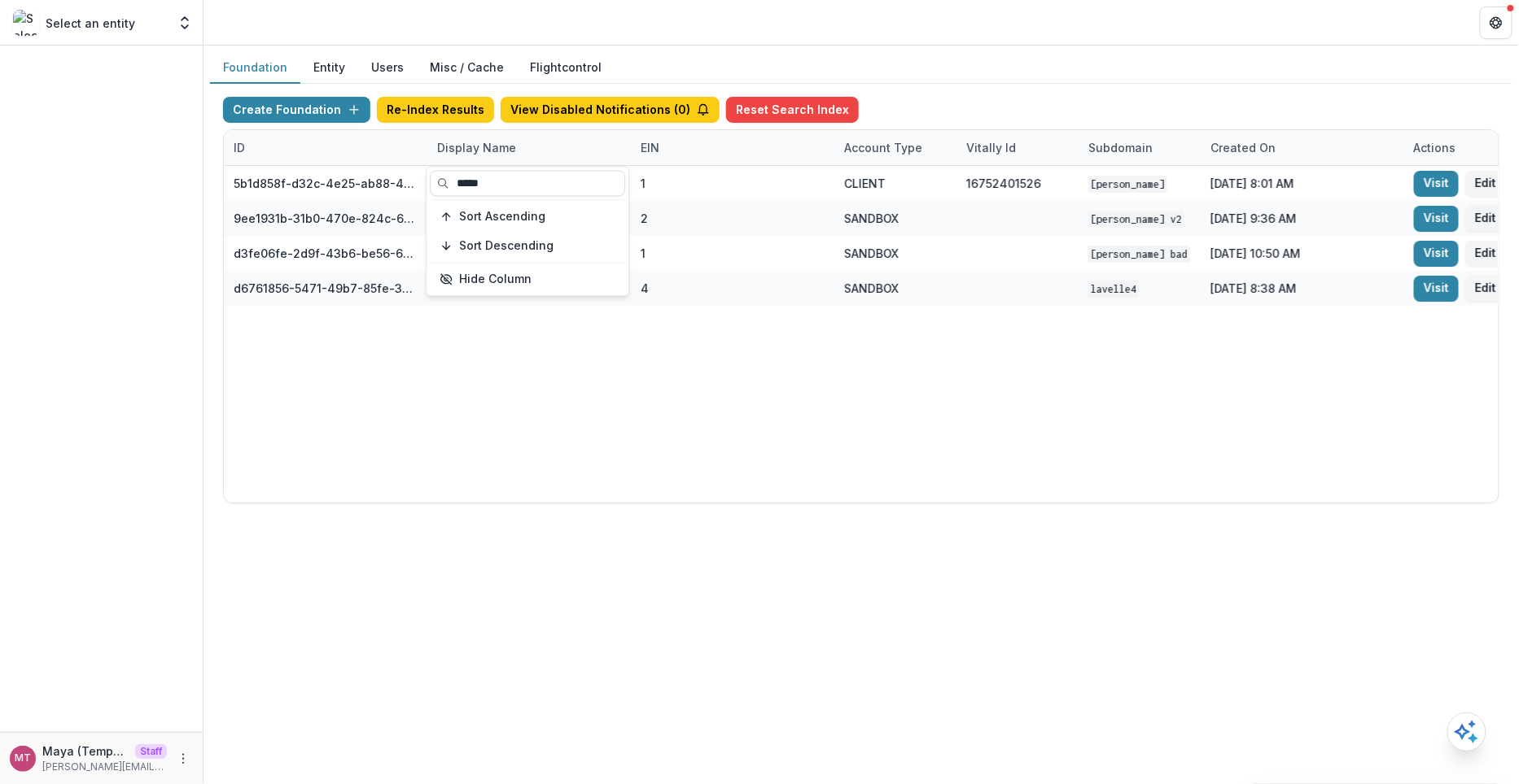
type input "*****"
click at [1042, 88] on div "Create Foundation Re-Index Results View Disabled Notifications ( 0 ) Reset Sear…" at bounding box center [862, 300] width 1303 height 433
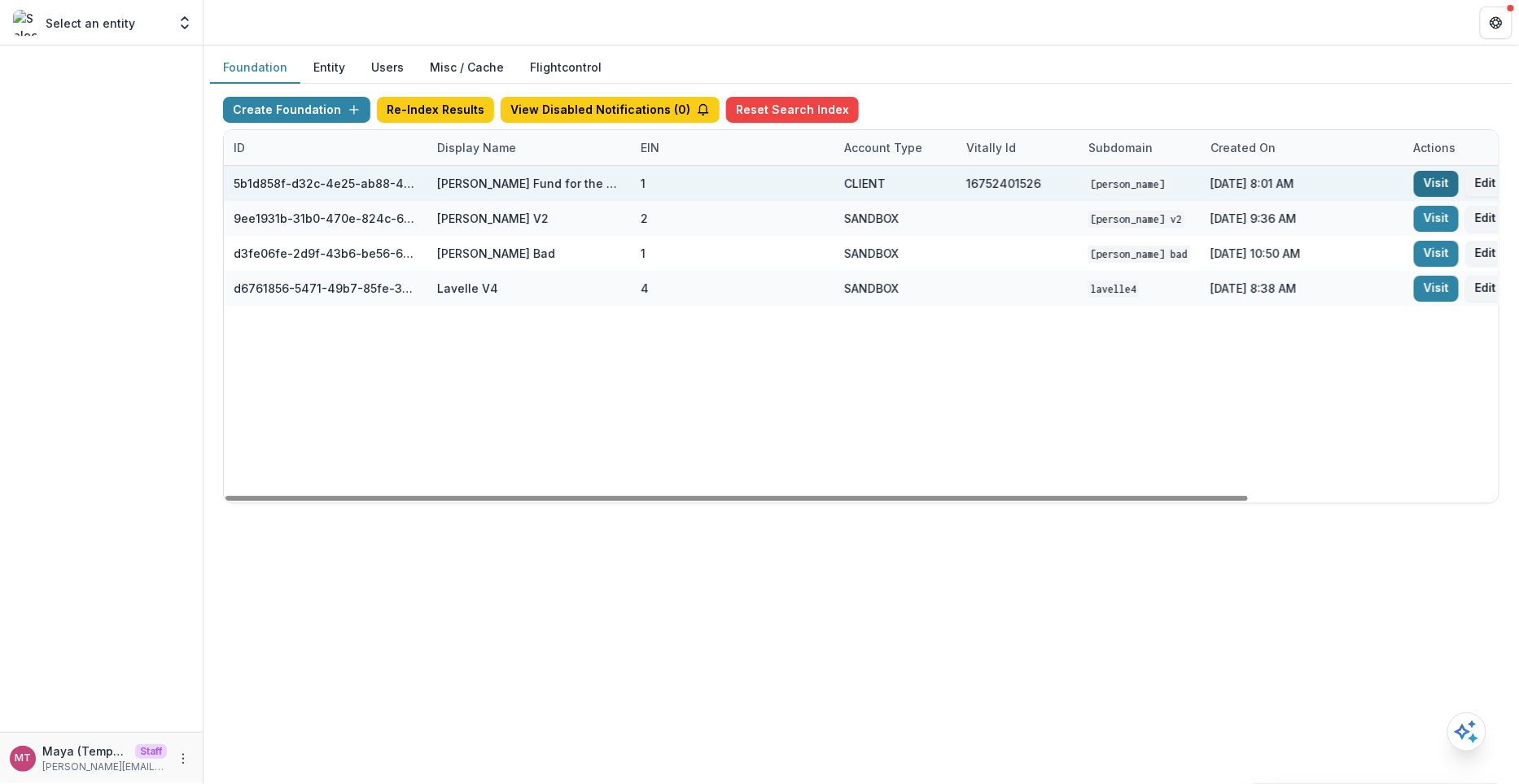
click at [1427, 183] on link "Visit" at bounding box center [1437, 184] width 45 height 26
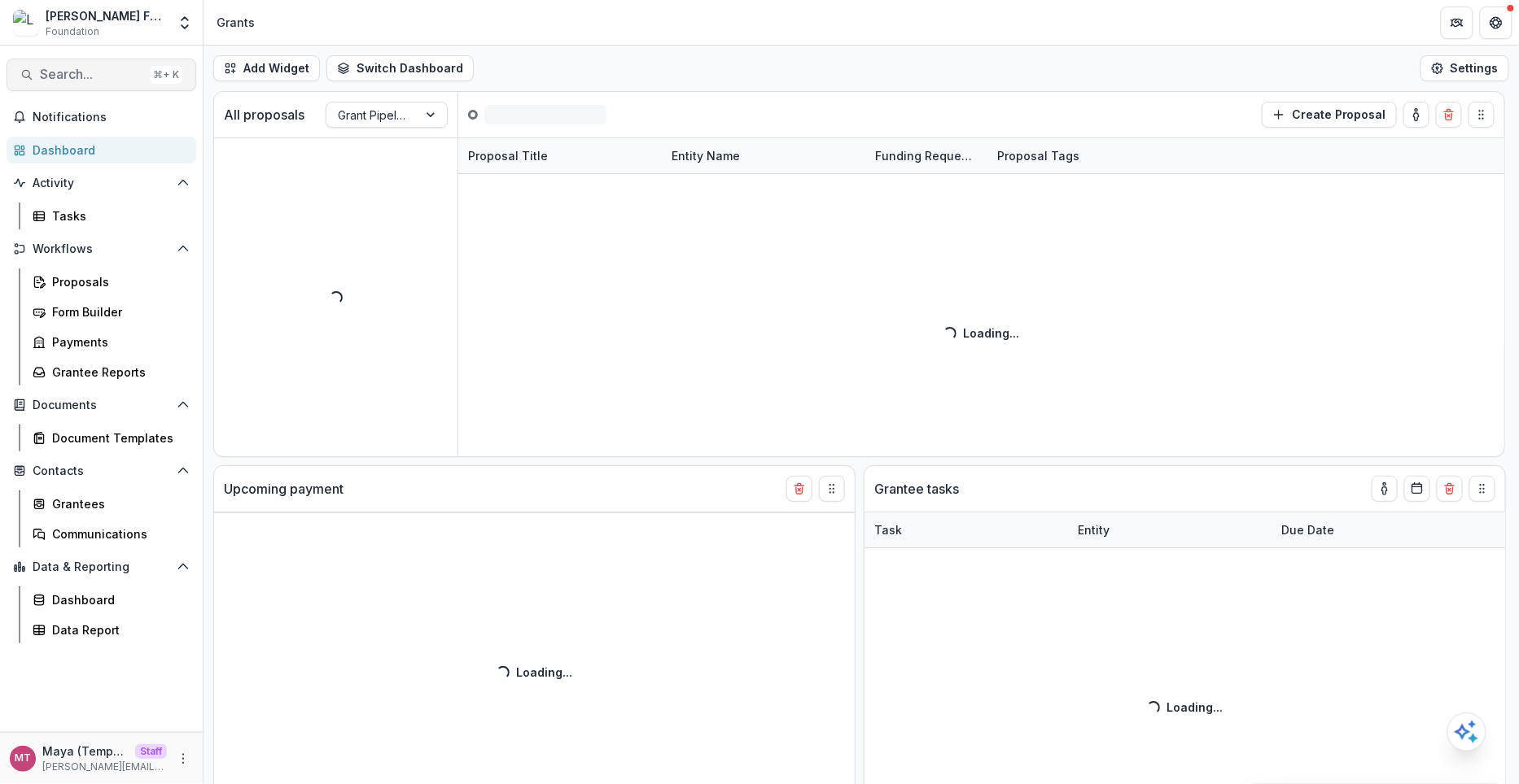
click at [91, 73] on span "Search..." at bounding box center [92, 74] width 104 height 16
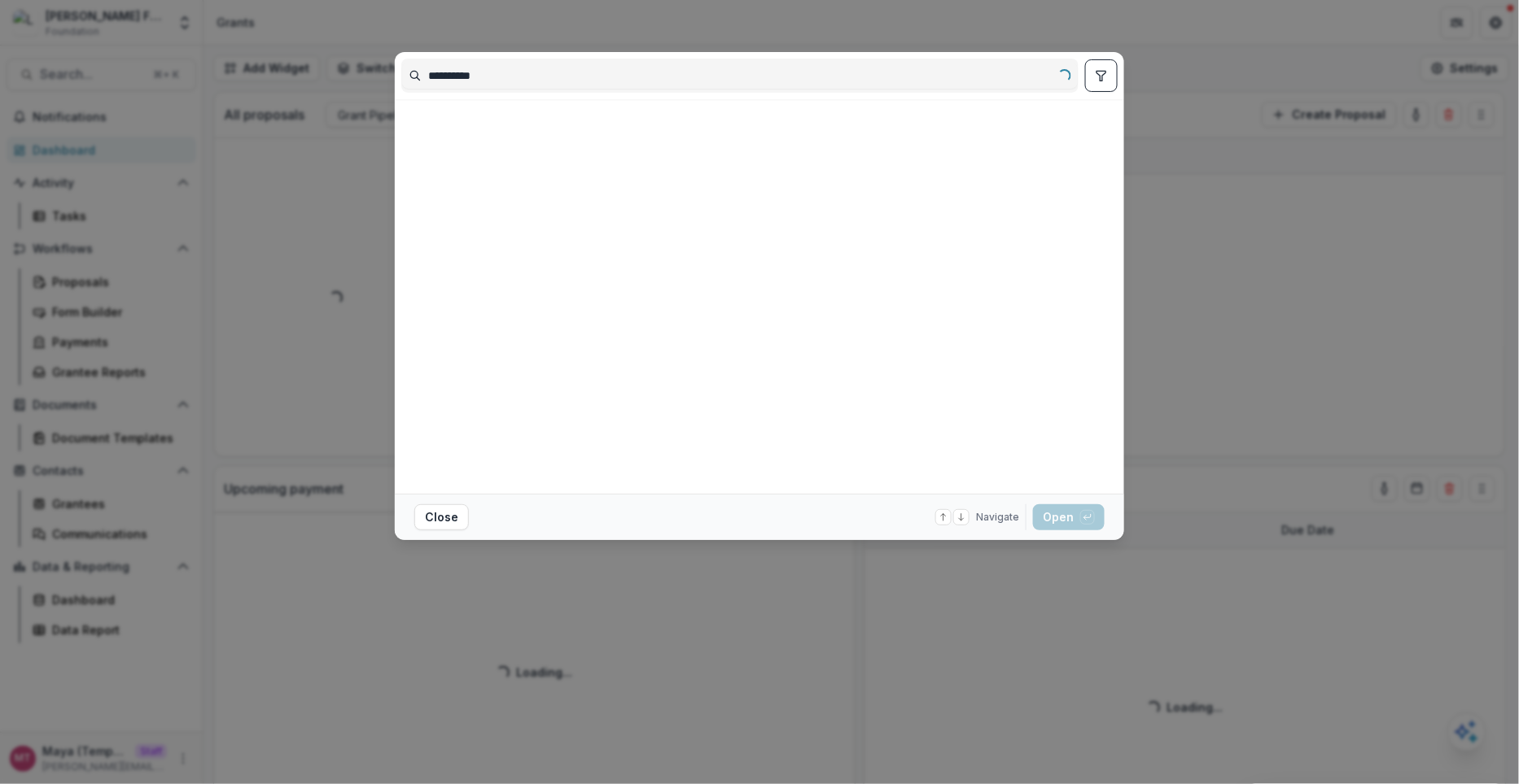
type input "**********"
click at [338, 159] on div "**********" at bounding box center [759, 392] width 1519 height 784
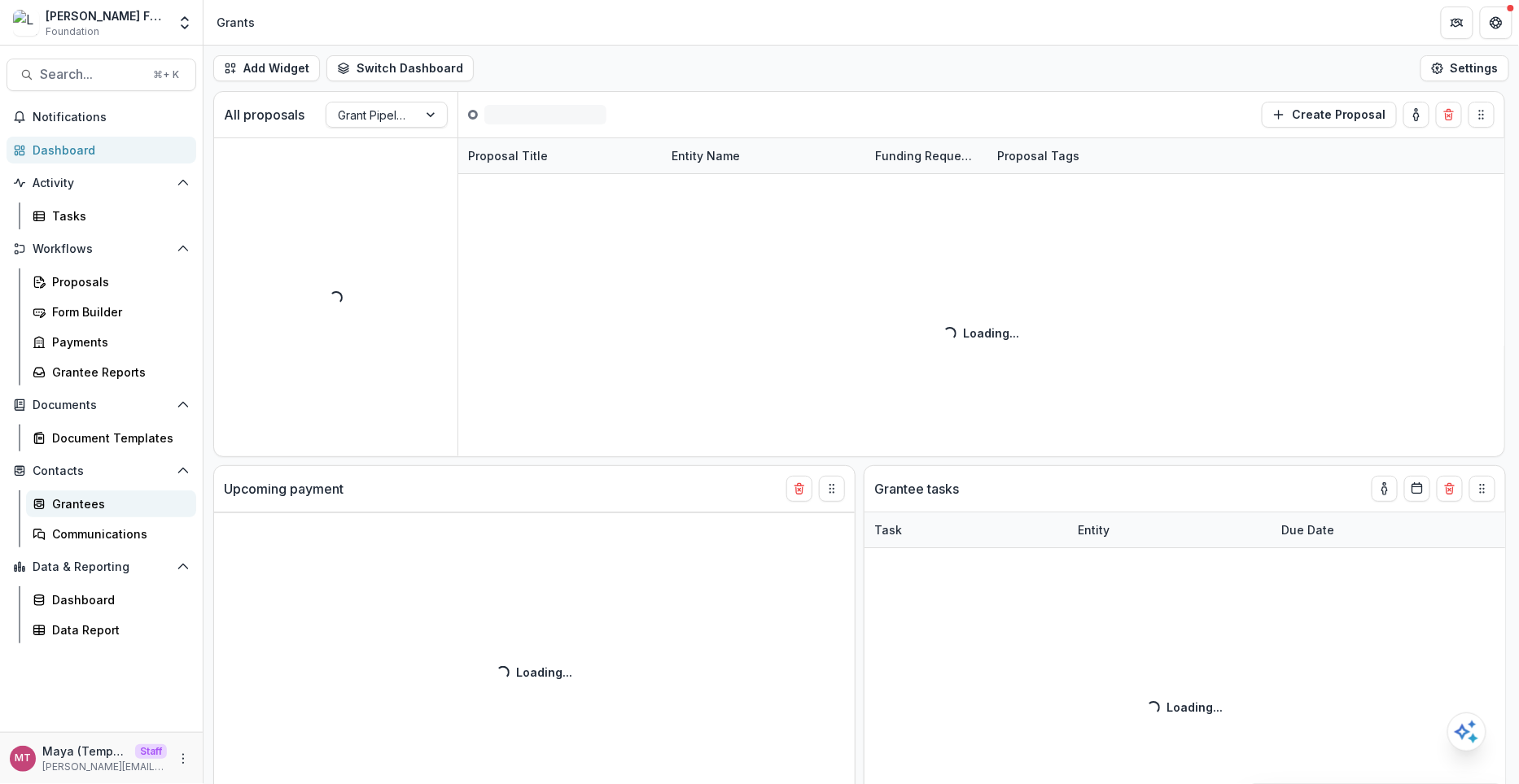
click at [59, 511] on div "Grantees" at bounding box center [117, 503] width 131 height 17
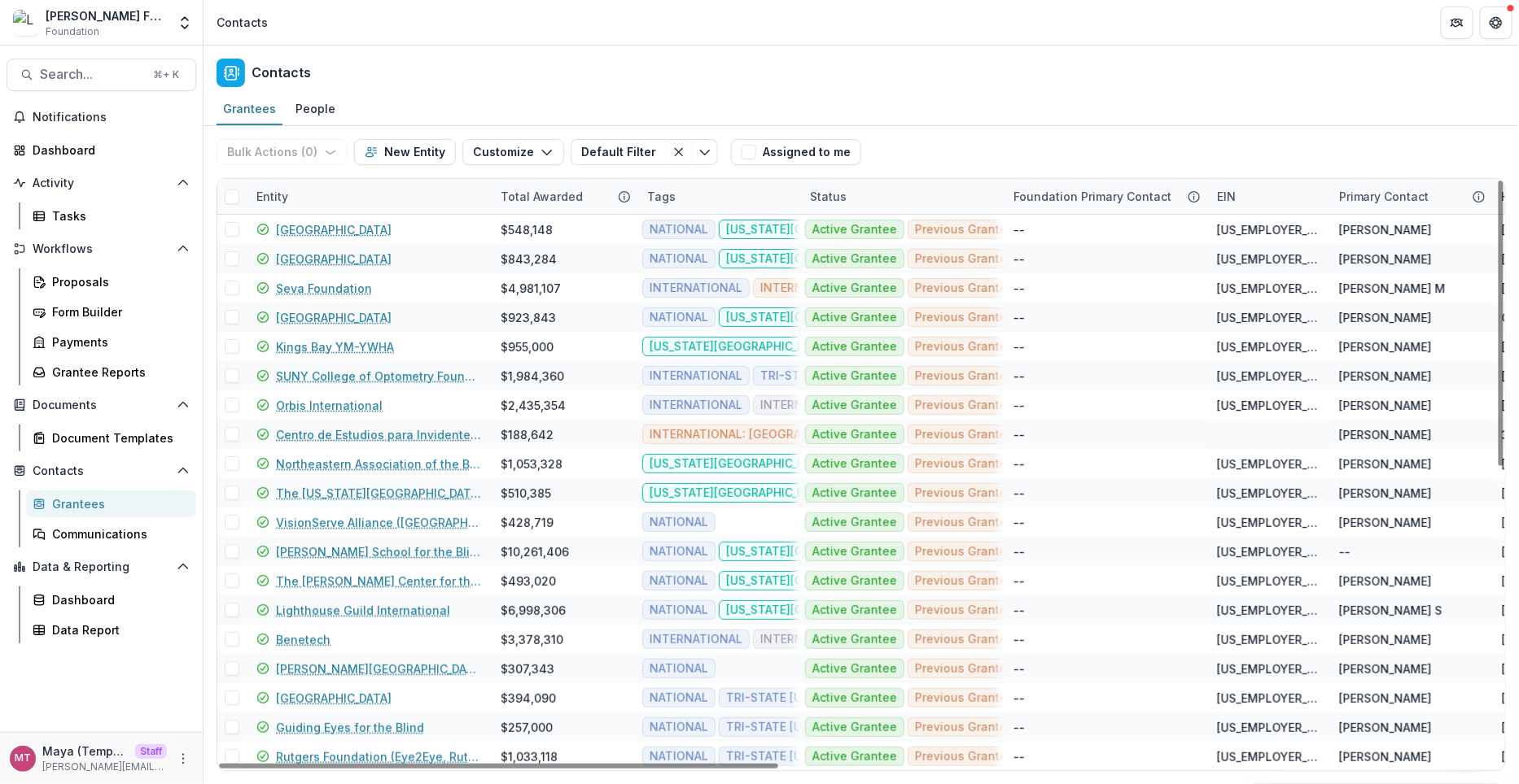
click at [338, 200] on div "Entity" at bounding box center [369, 196] width 245 height 35
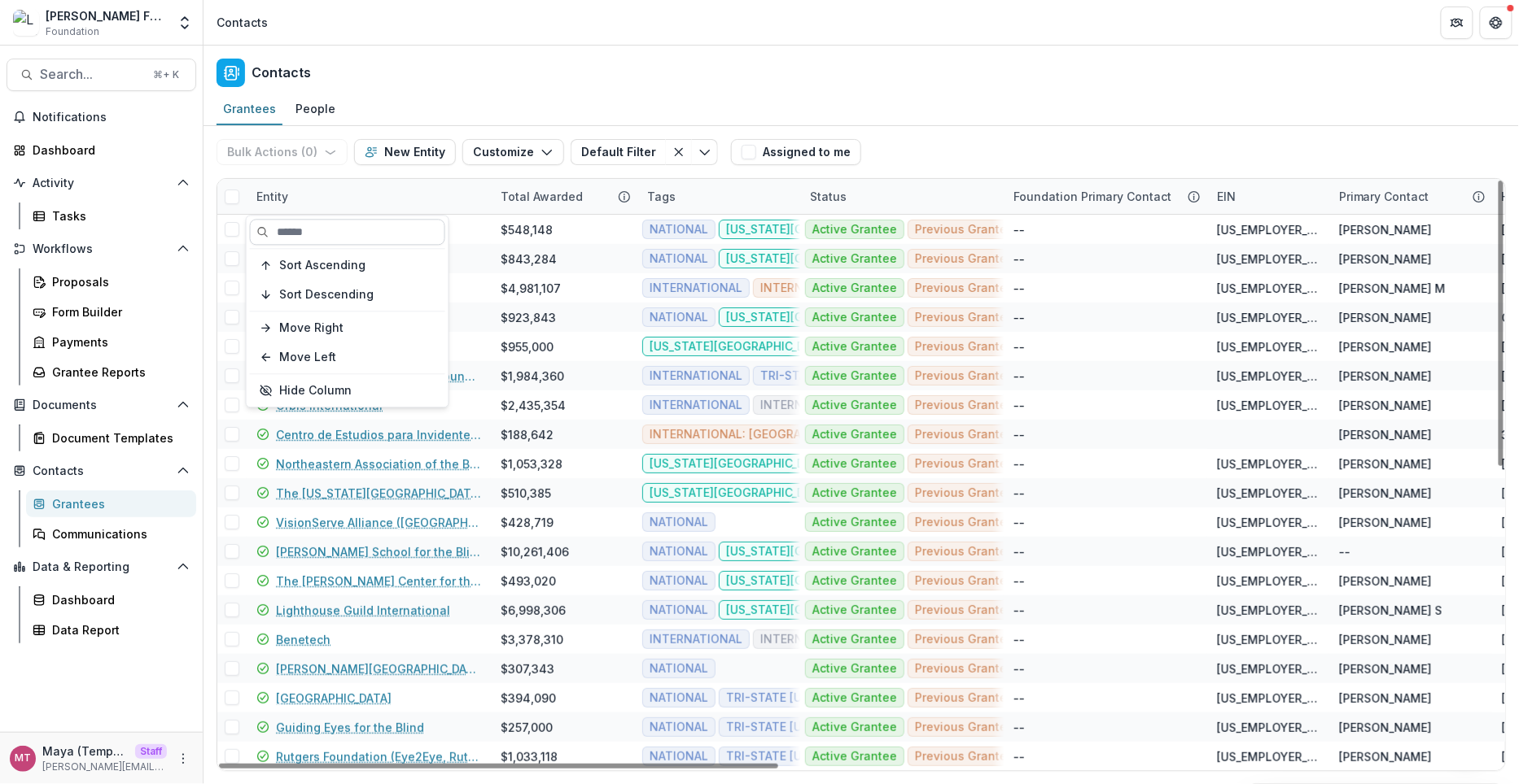
click at [333, 225] on input at bounding box center [348, 232] width 196 height 26
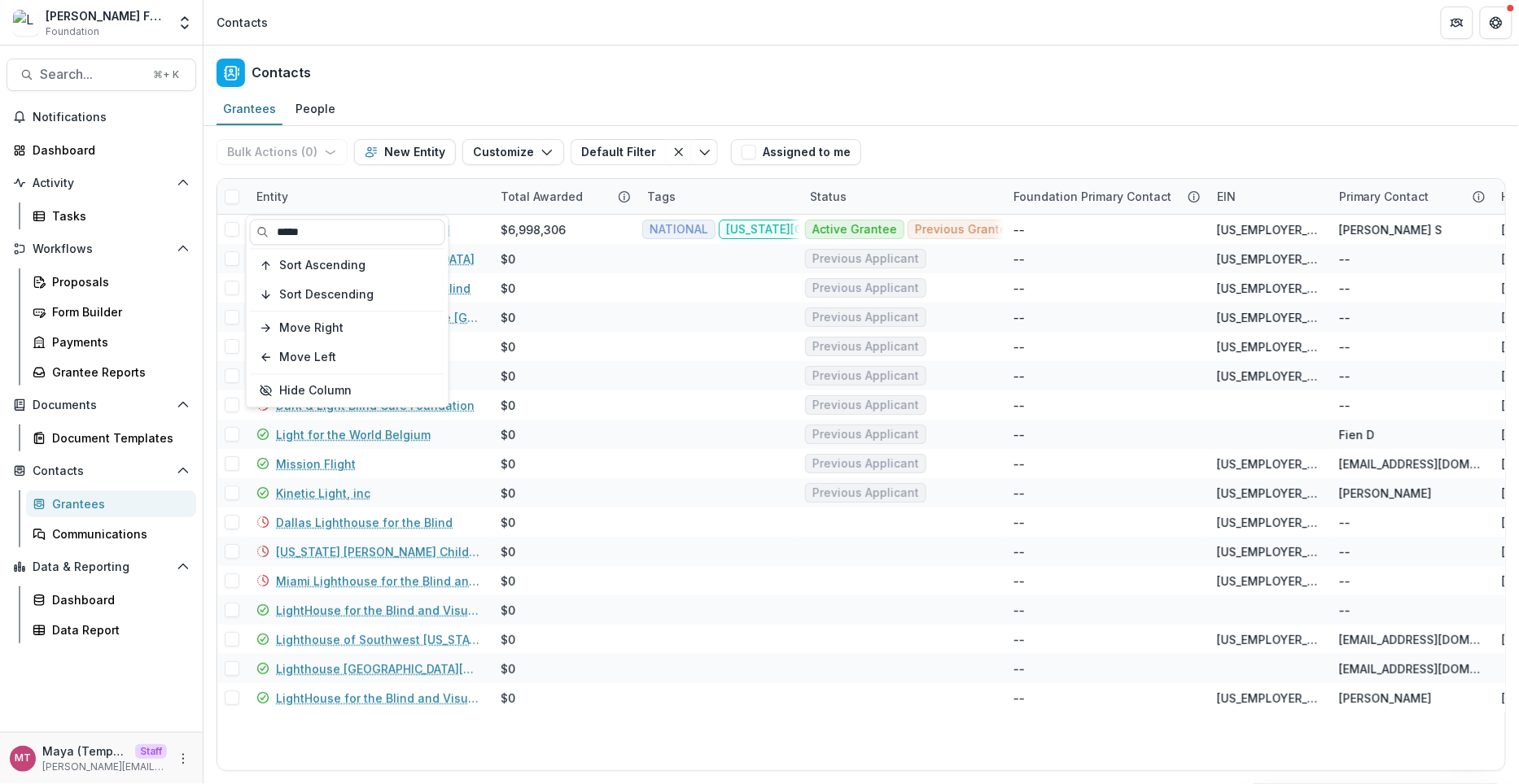
type input "*****"
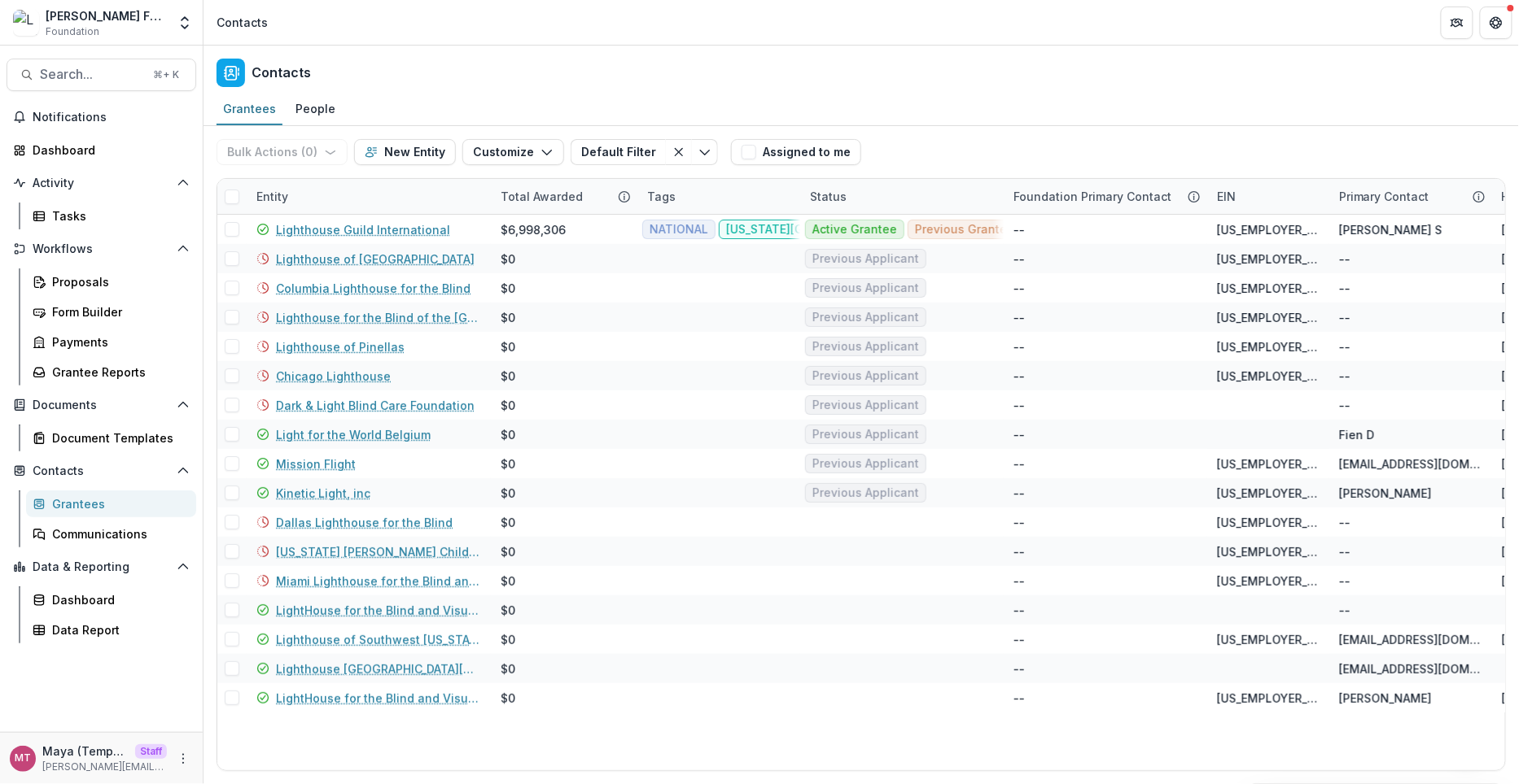
click at [667, 120] on div "Grantees People" at bounding box center [861, 109] width 1316 height 32
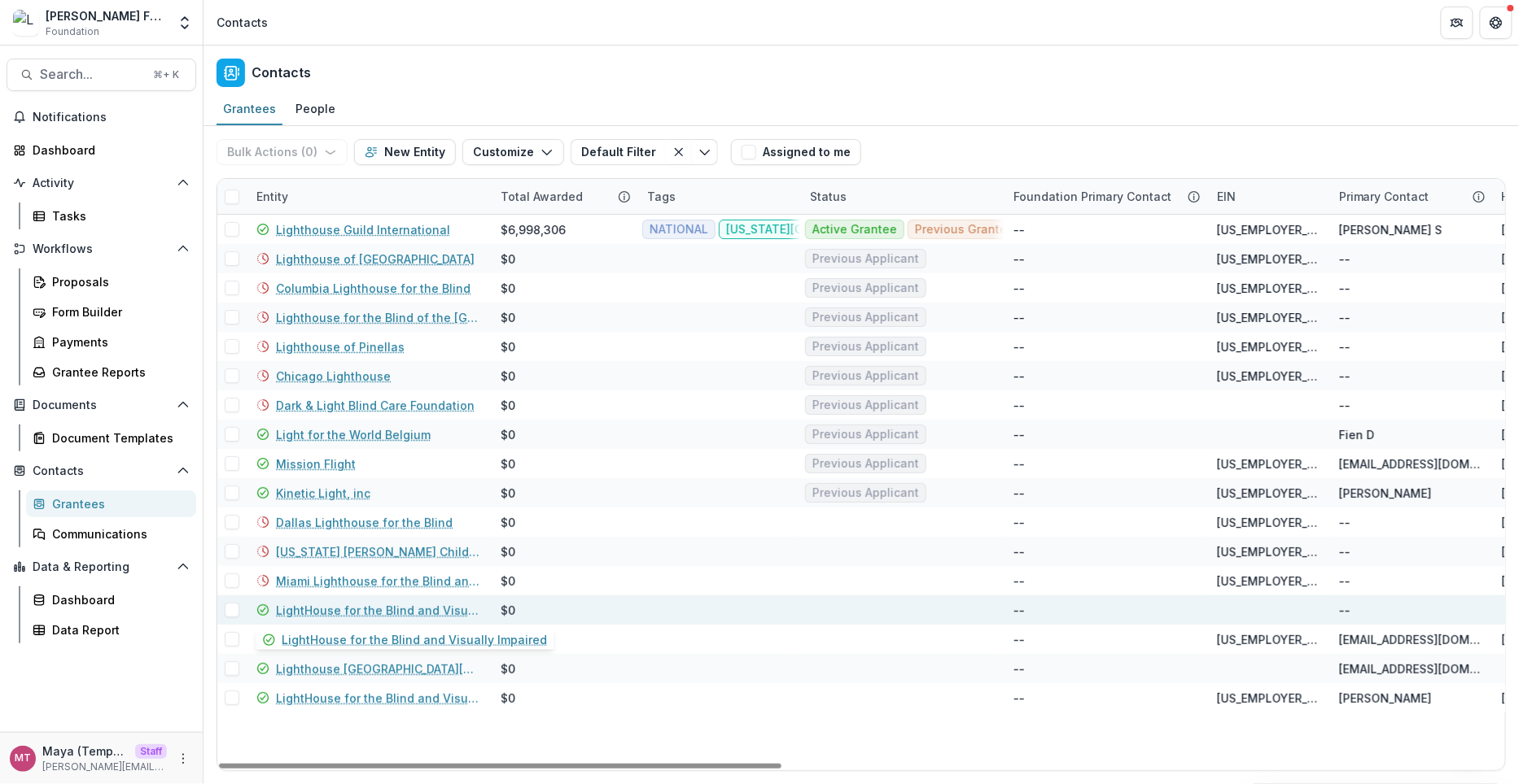
click at [382, 604] on link "LightHouse for the Blind and Visually Impaired" at bounding box center [379, 610] width 205 height 17
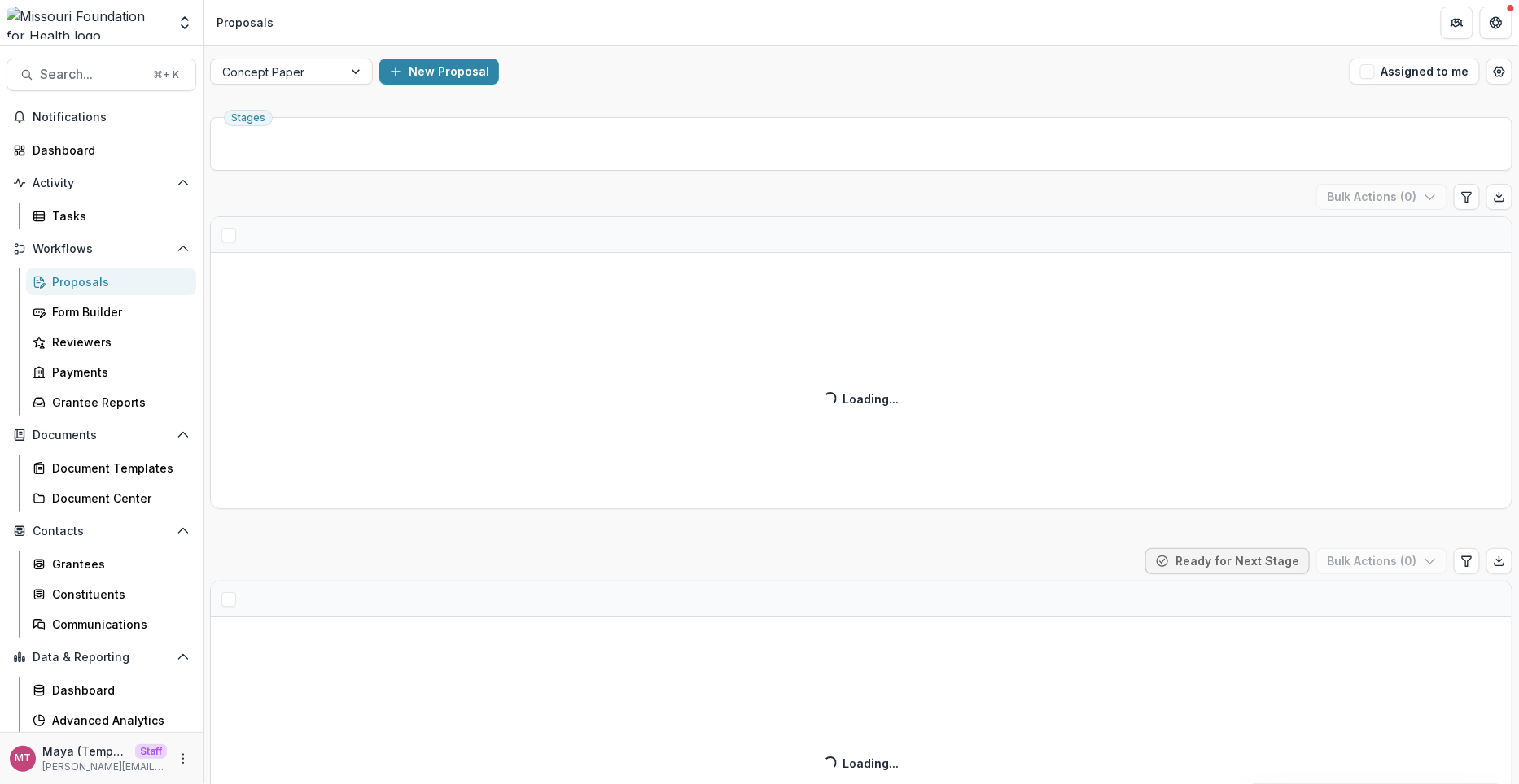
click at [1255, 42] on header "Proposals" at bounding box center [861, 22] width 1316 height 45
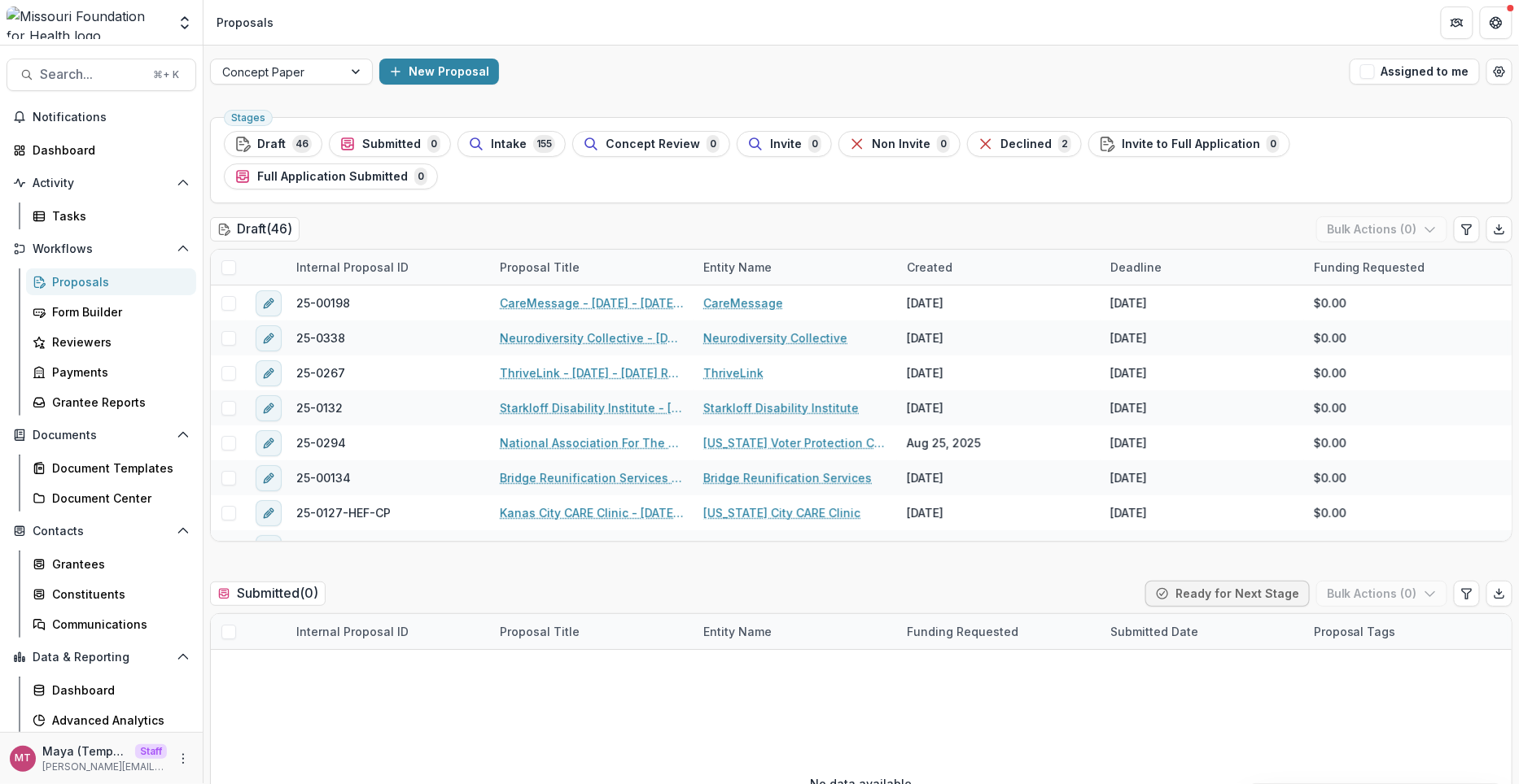
click at [677, 216] on div "Draft ( 46 ) Bulk Actions ( 0 )" at bounding box center [862, 232] width 1303 height 32
click at [336, 79] on div "Concept Paper" at bounding box center [277, 72] width 132 height 23
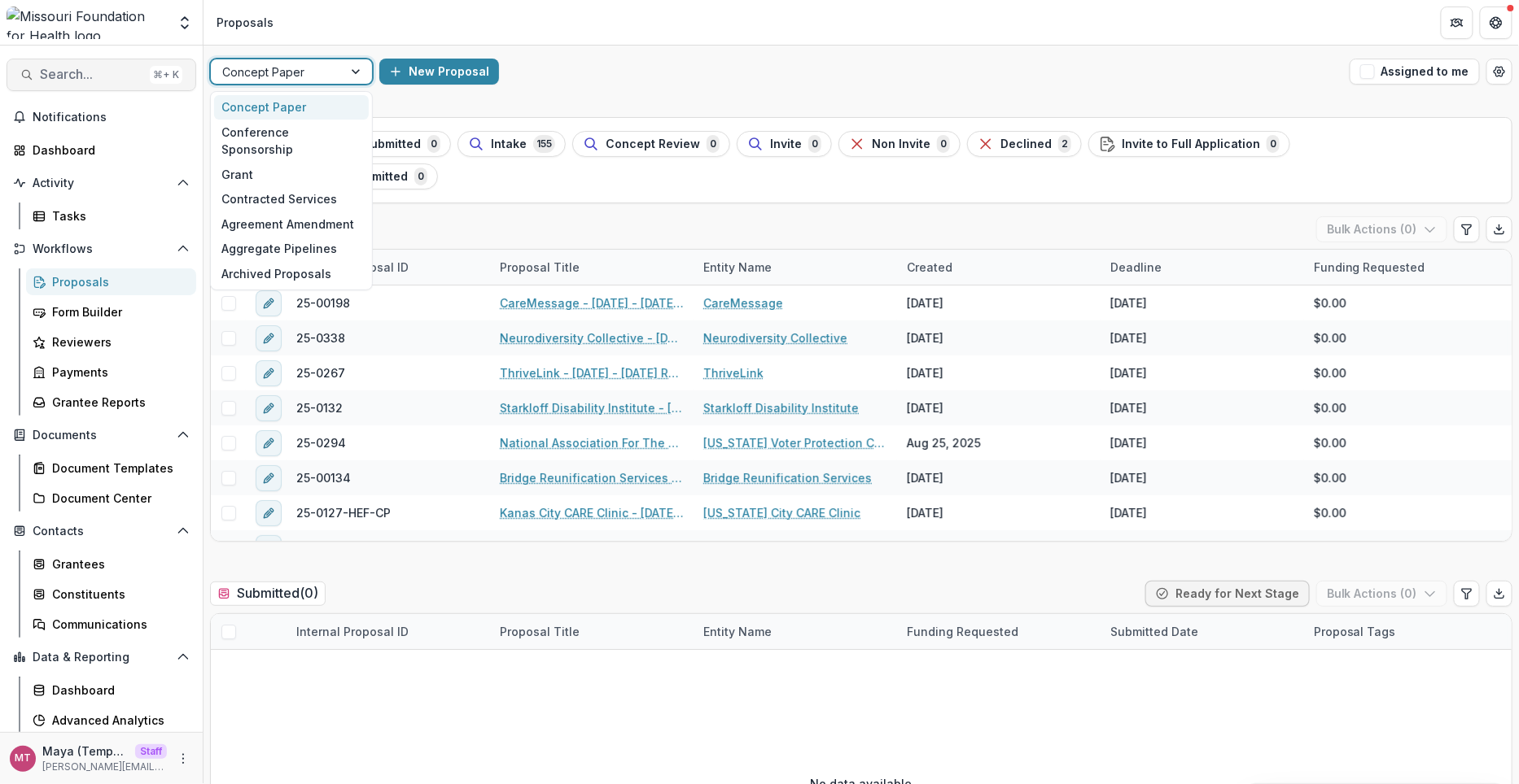
click at [120, 72] on span "Search..." at bounding box center [92, 74] width 104 height 16
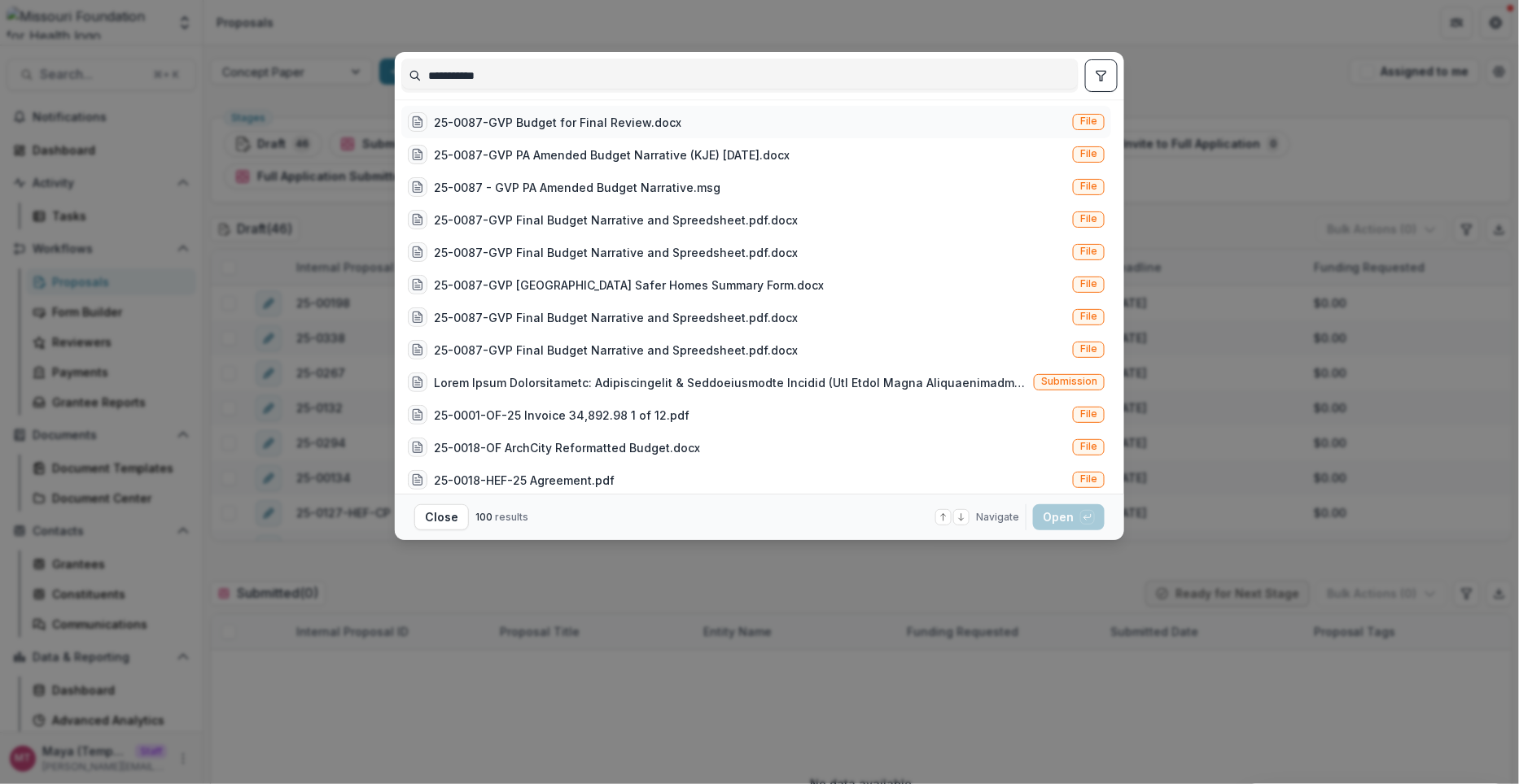
type input "**********"
click at [556, 124] on div "25-0087-GVP Budget for Final Review.docx" at bounding box center [558, 122] width 247 height 17
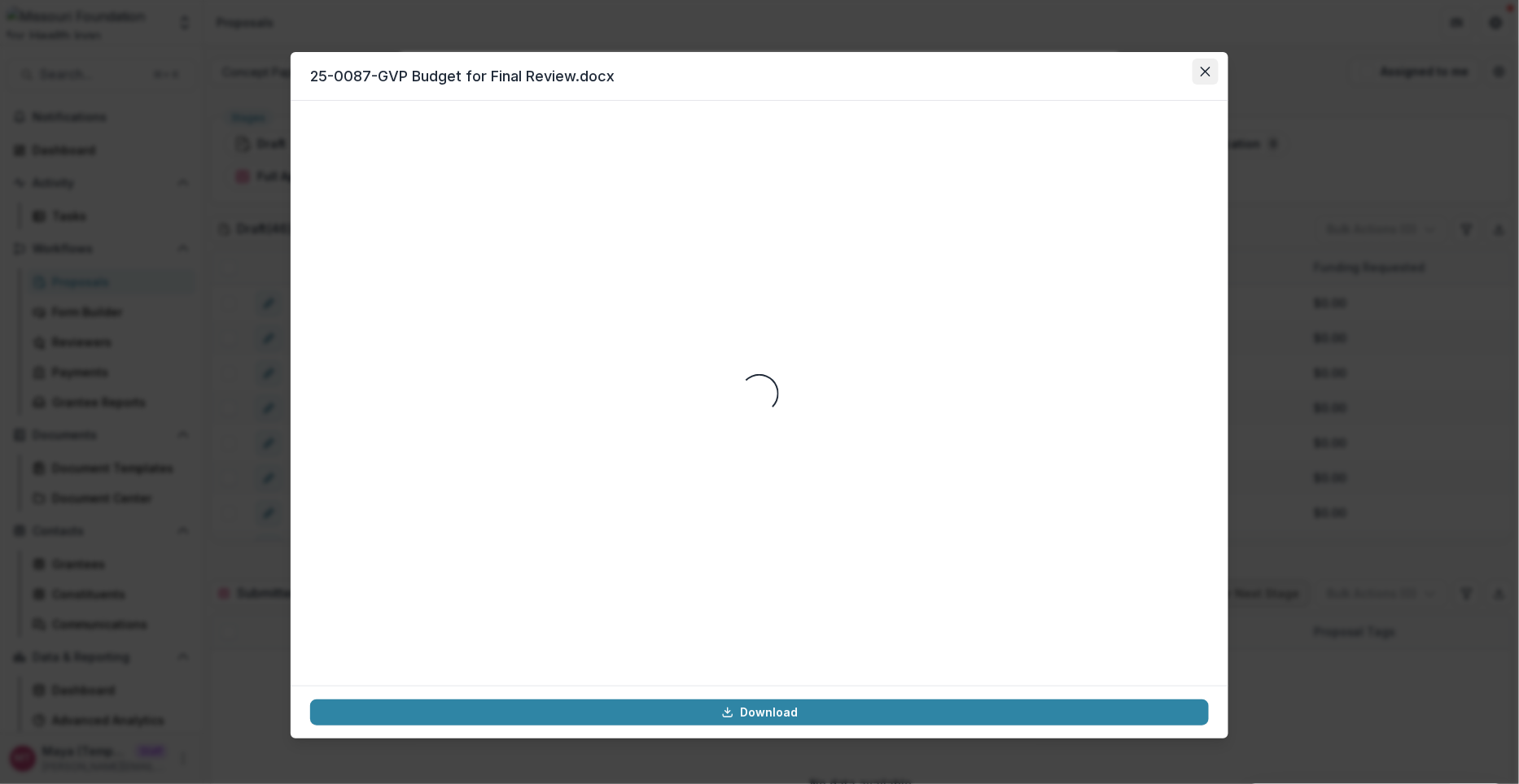
click at [1204, 65] on button "Close" at bounding box center [1205, 71] width 26 height 26
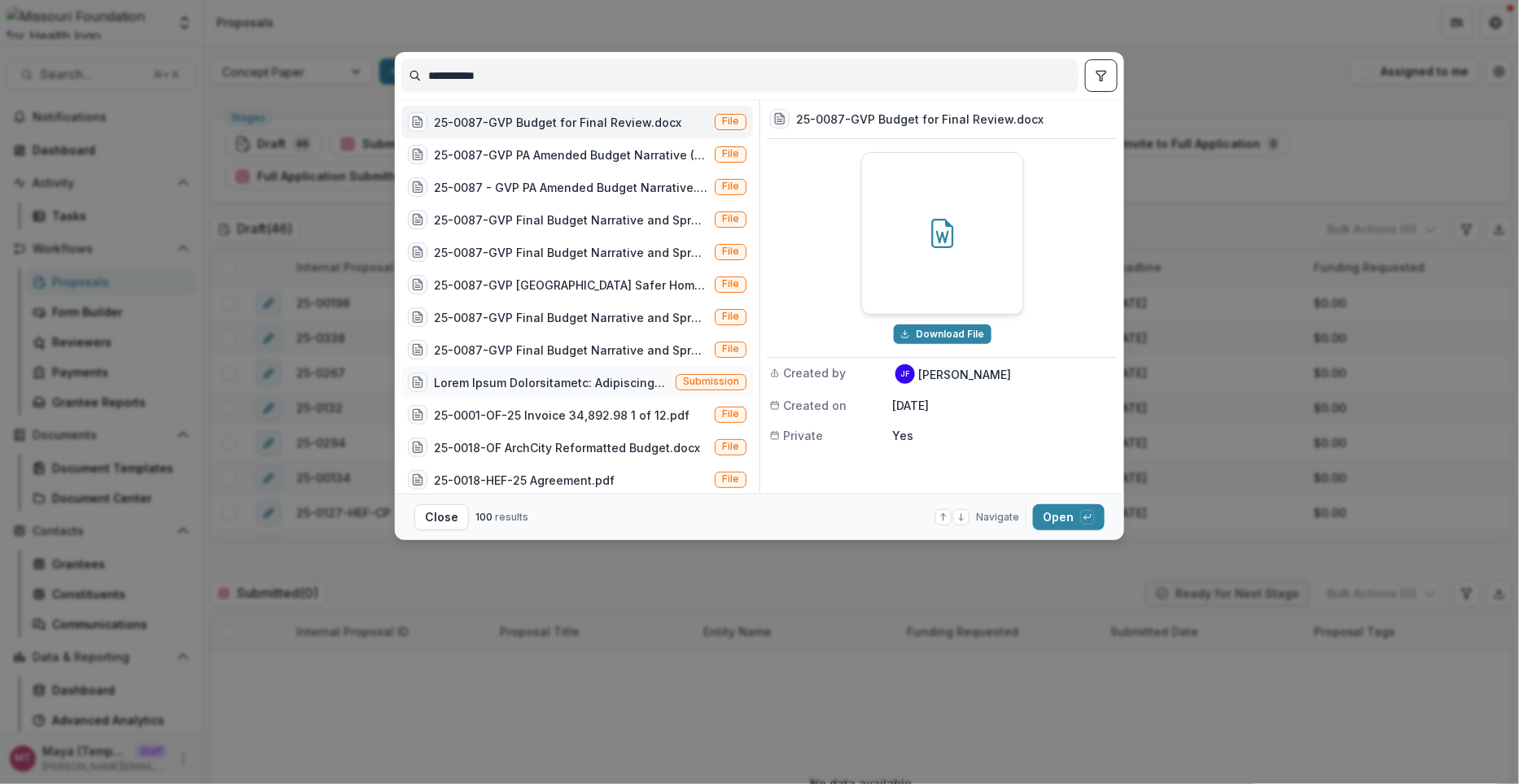
click at [580, 387] on div at bounding box center [552, 382] width 236 height 17
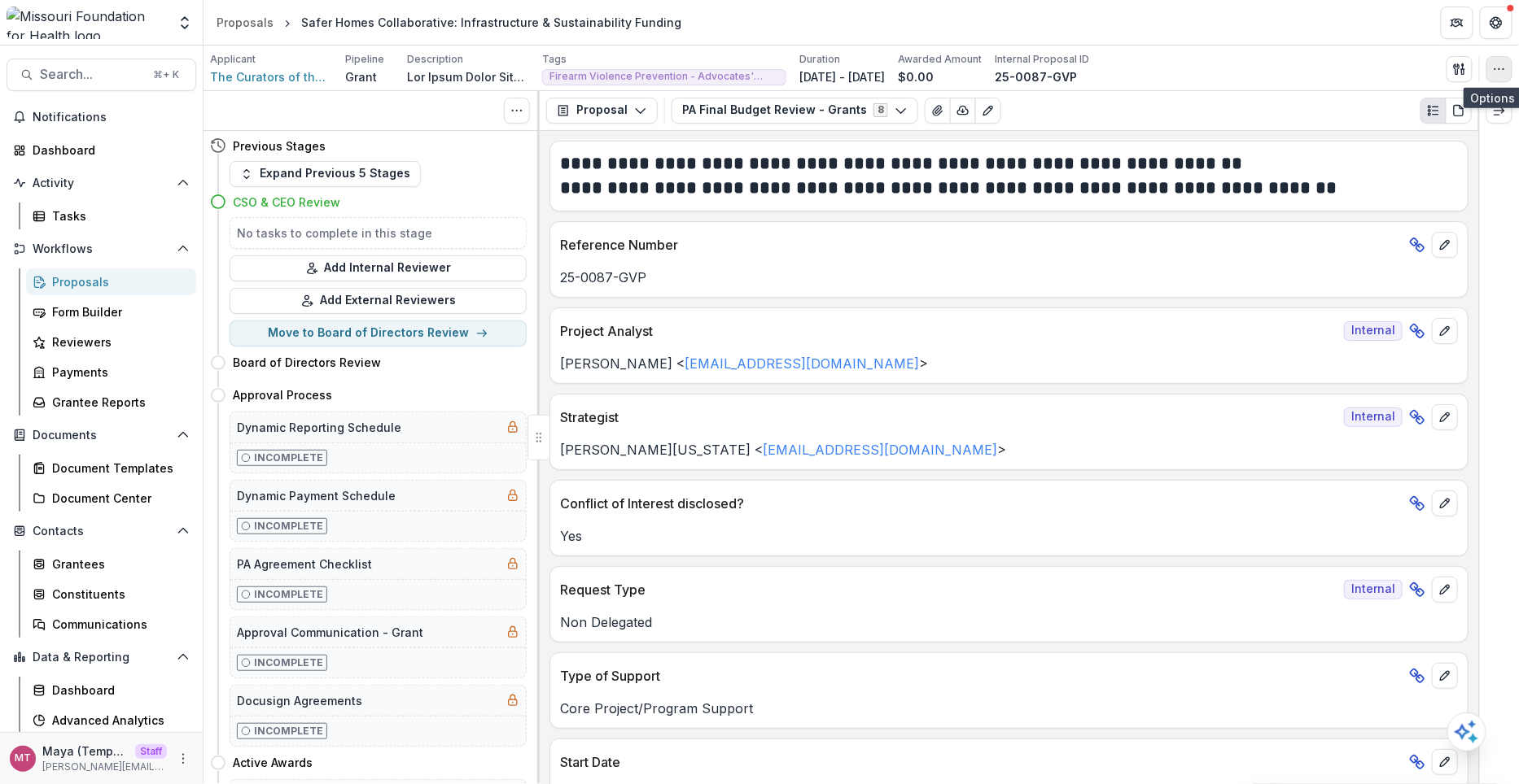
click at [1497, 61] on button "button" at bounding box center [1499, 68] width 26 height 26
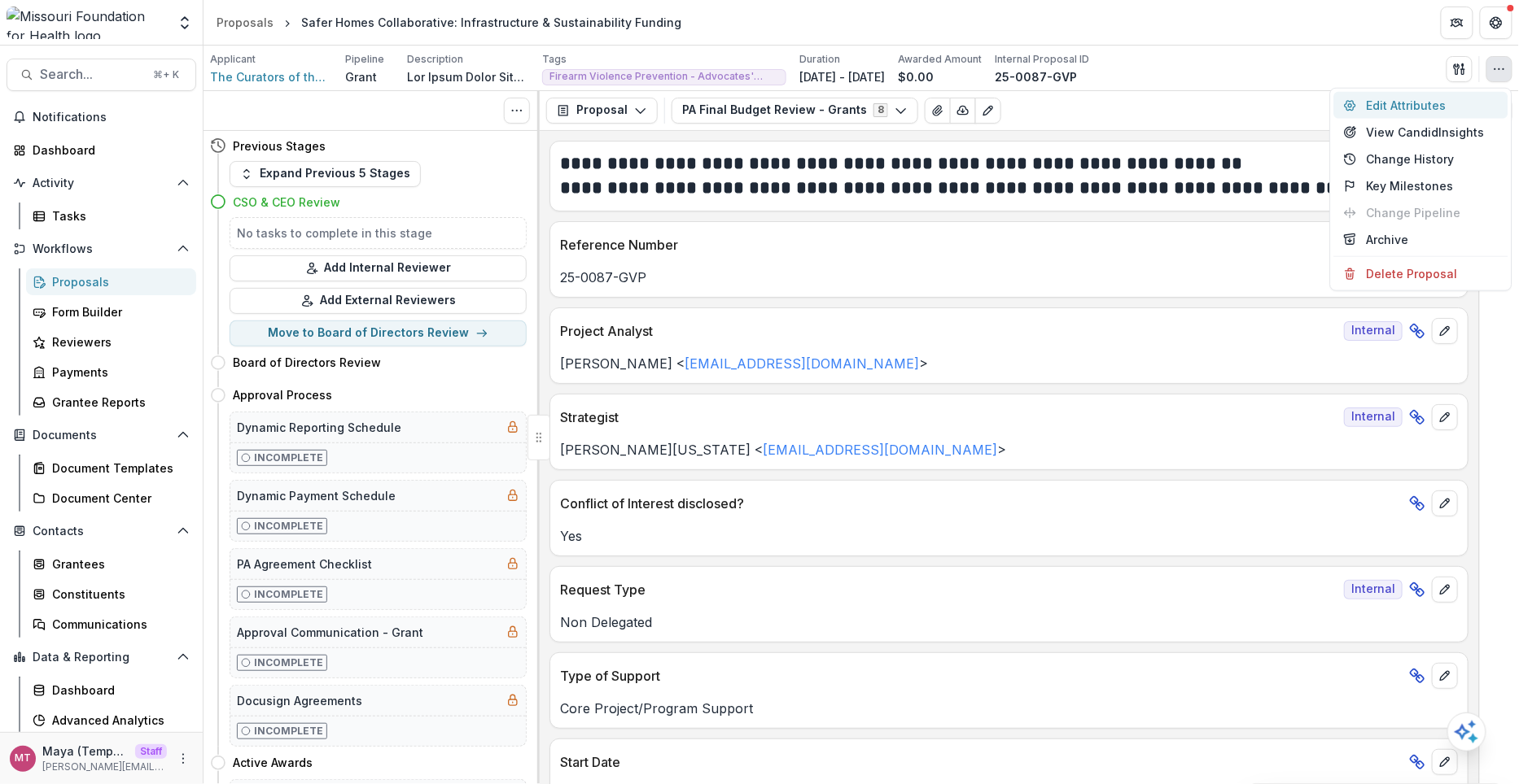
click at [1429, 100] on button "Edit Attributes" at bounding box center [1421, 105] width 174 height 26
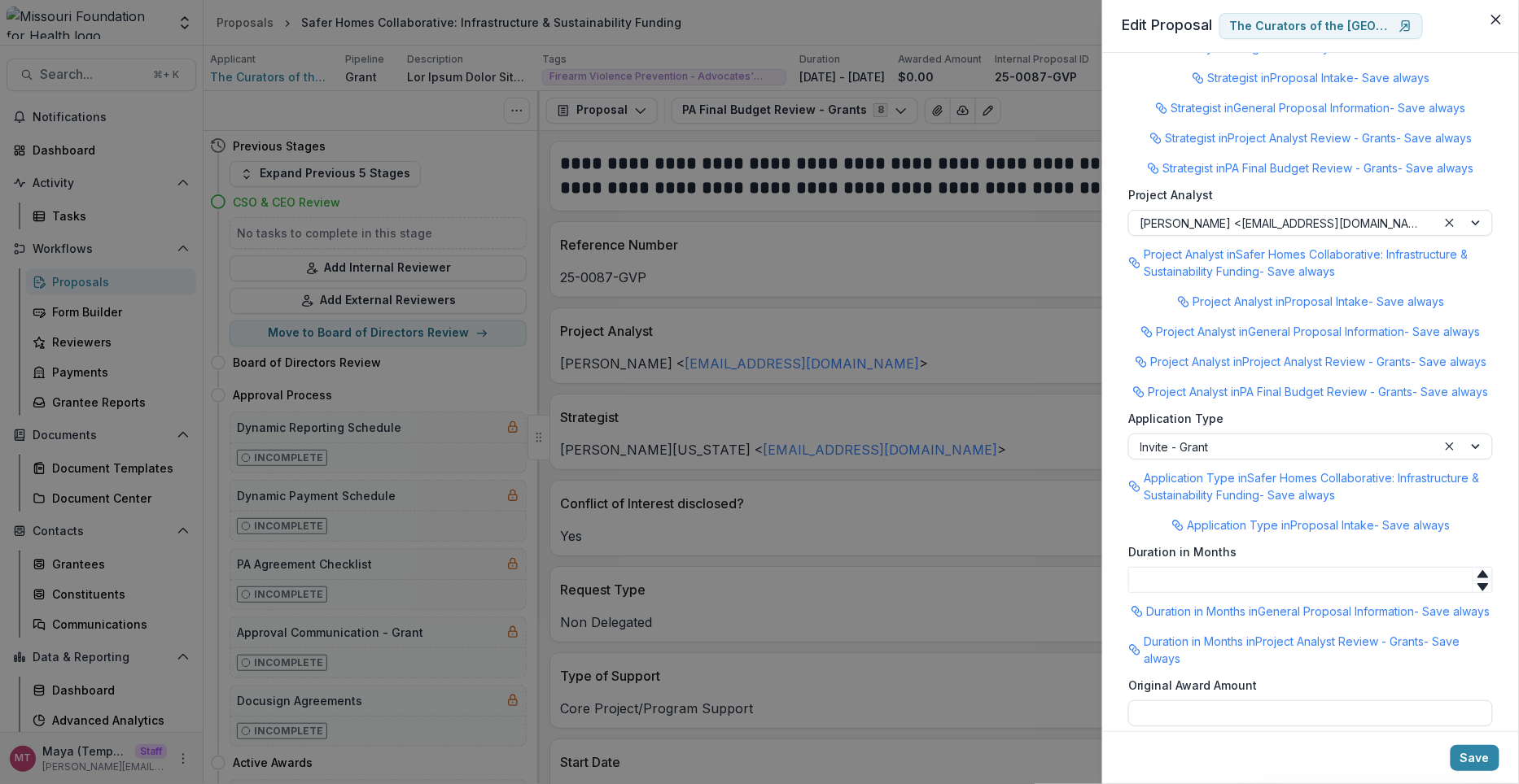
scroll to position [2194, 0]
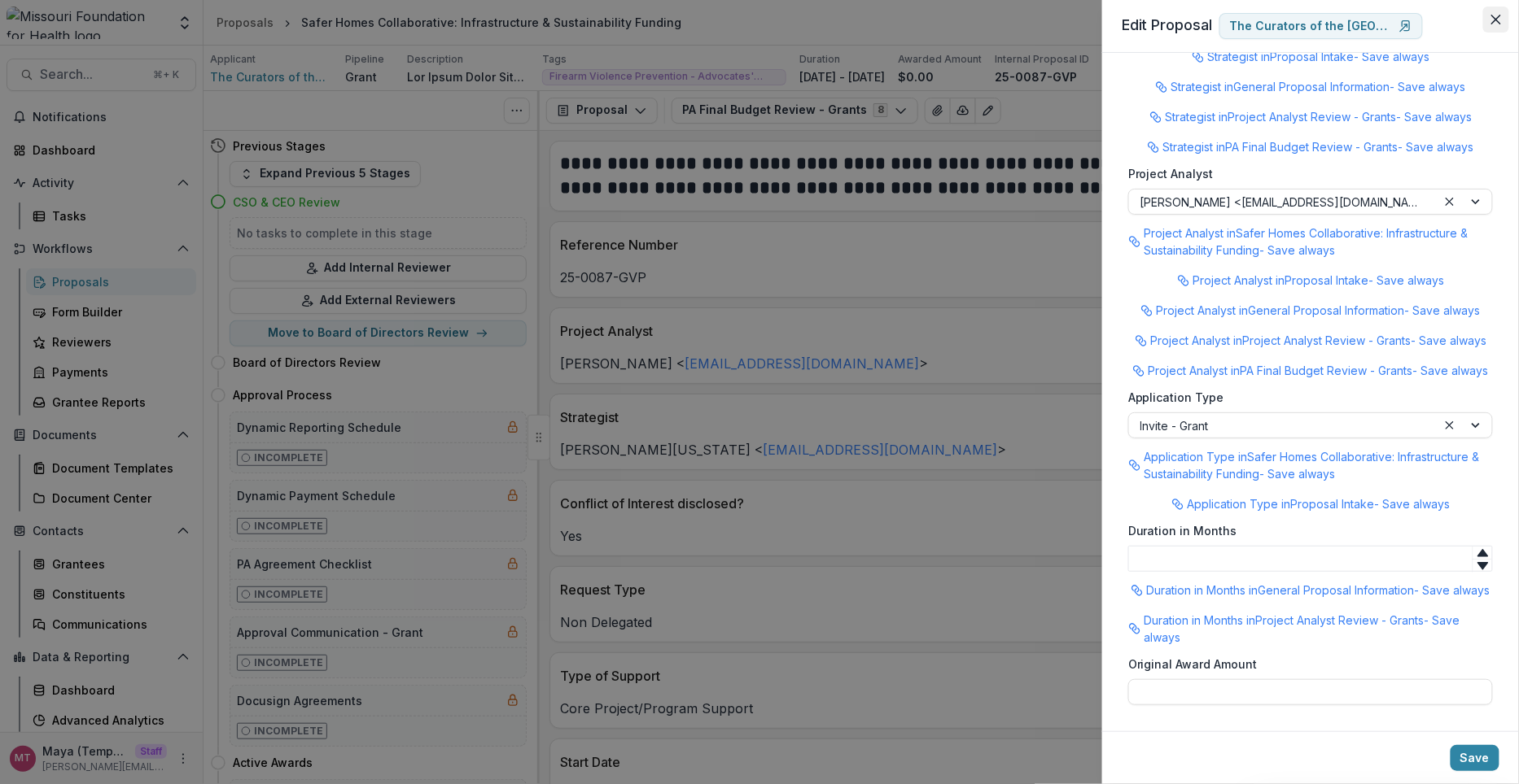
click at [1501, 19] on icon "Close" at bounding box center [1497, 20] width 10 height 10
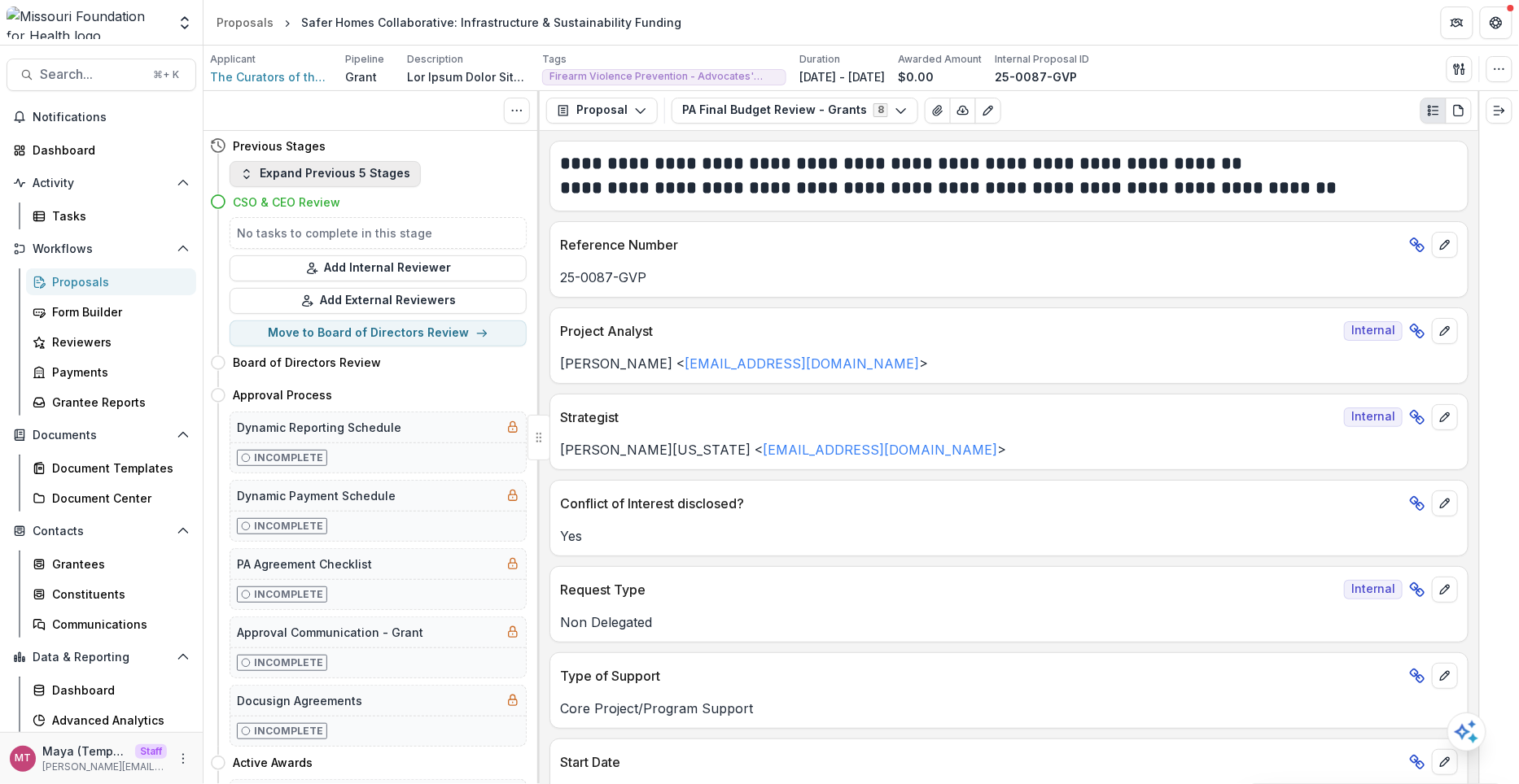
click at [375, 173] on button "Expand Previous 5 Stages" at bounding box center [326, 174] width 192 height 26
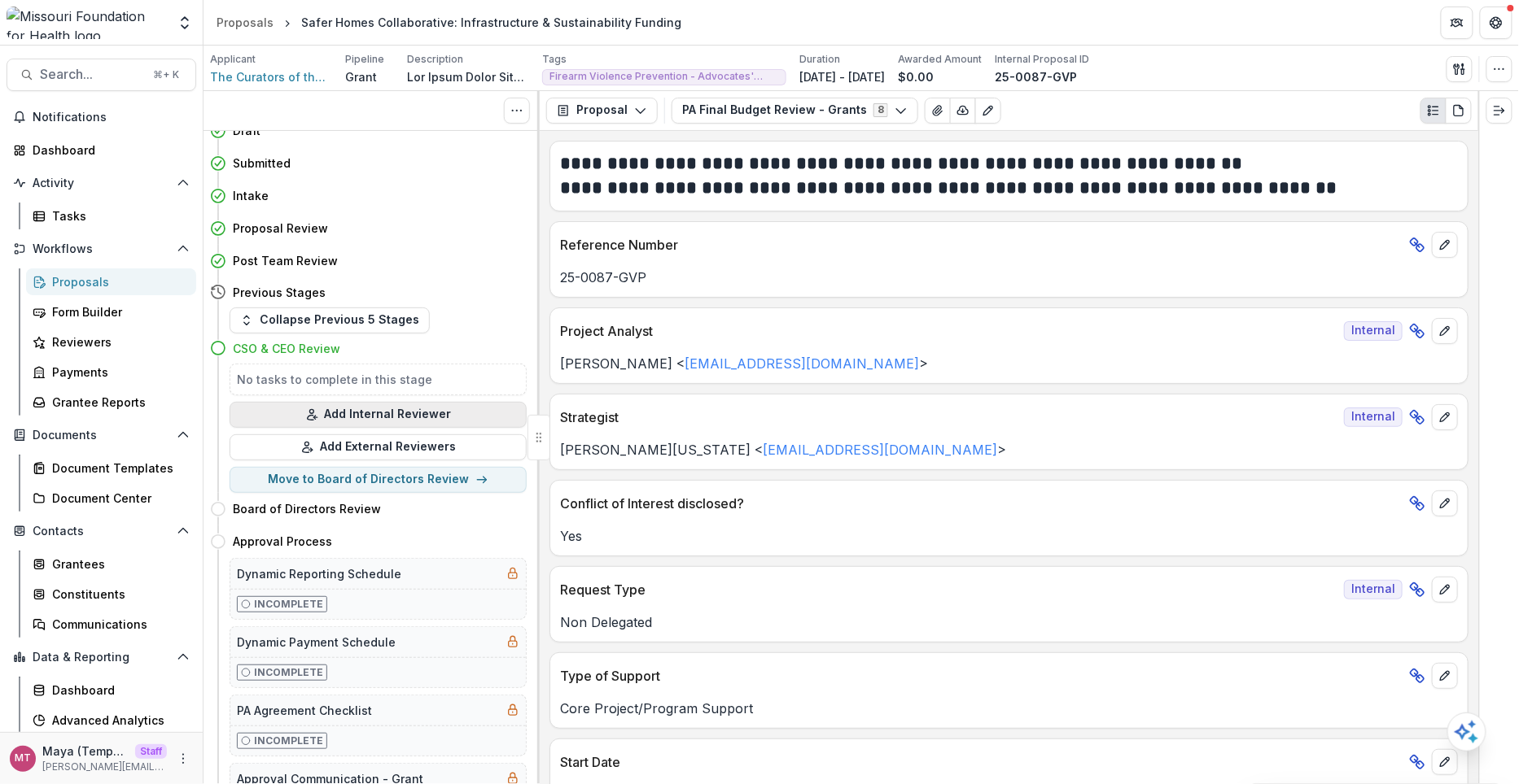
scroll to position [0, 0]
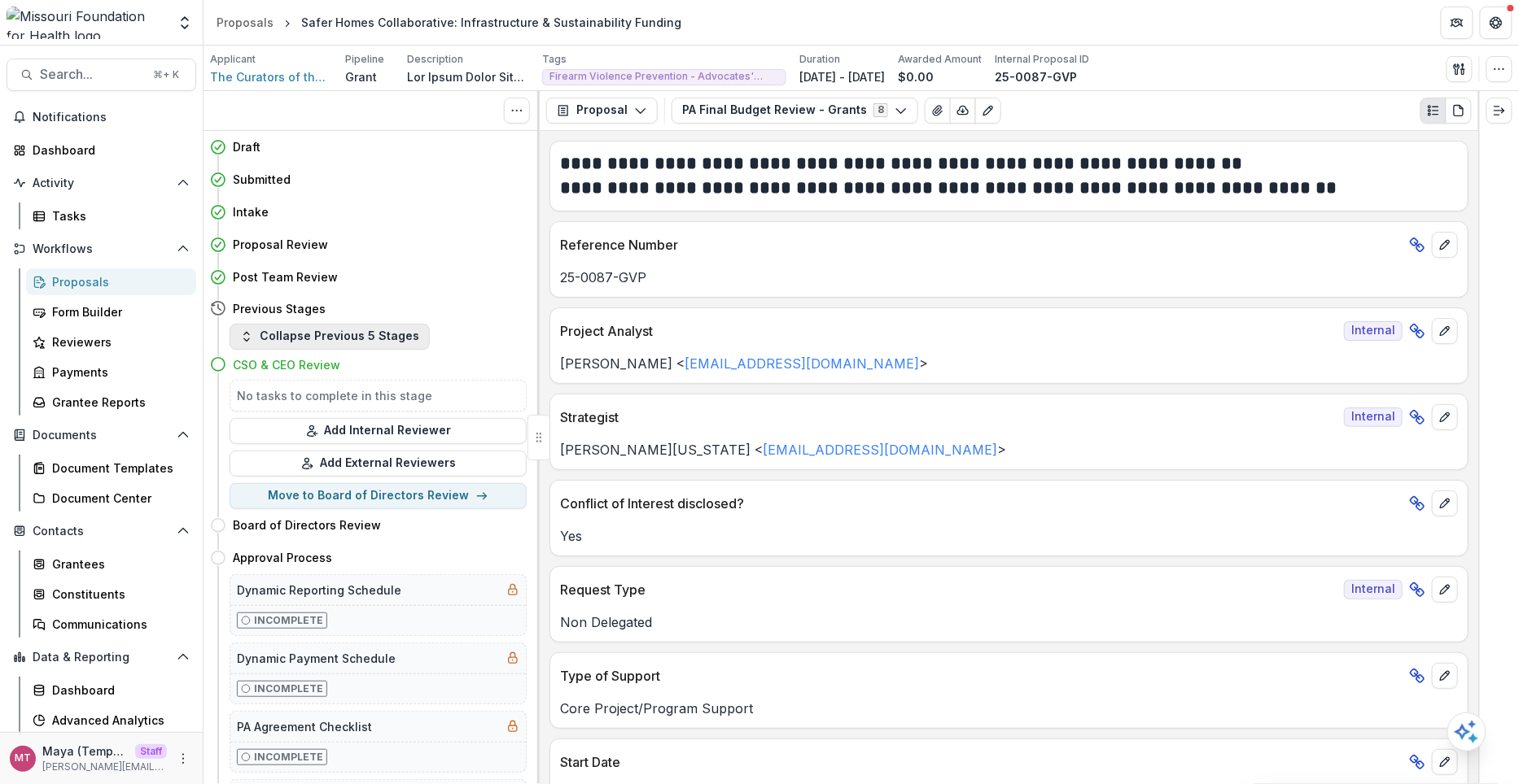
click at [358, 335] on button "Collapse Previous 5 Stages" at bounding box center [330, 336] width 201 height 26
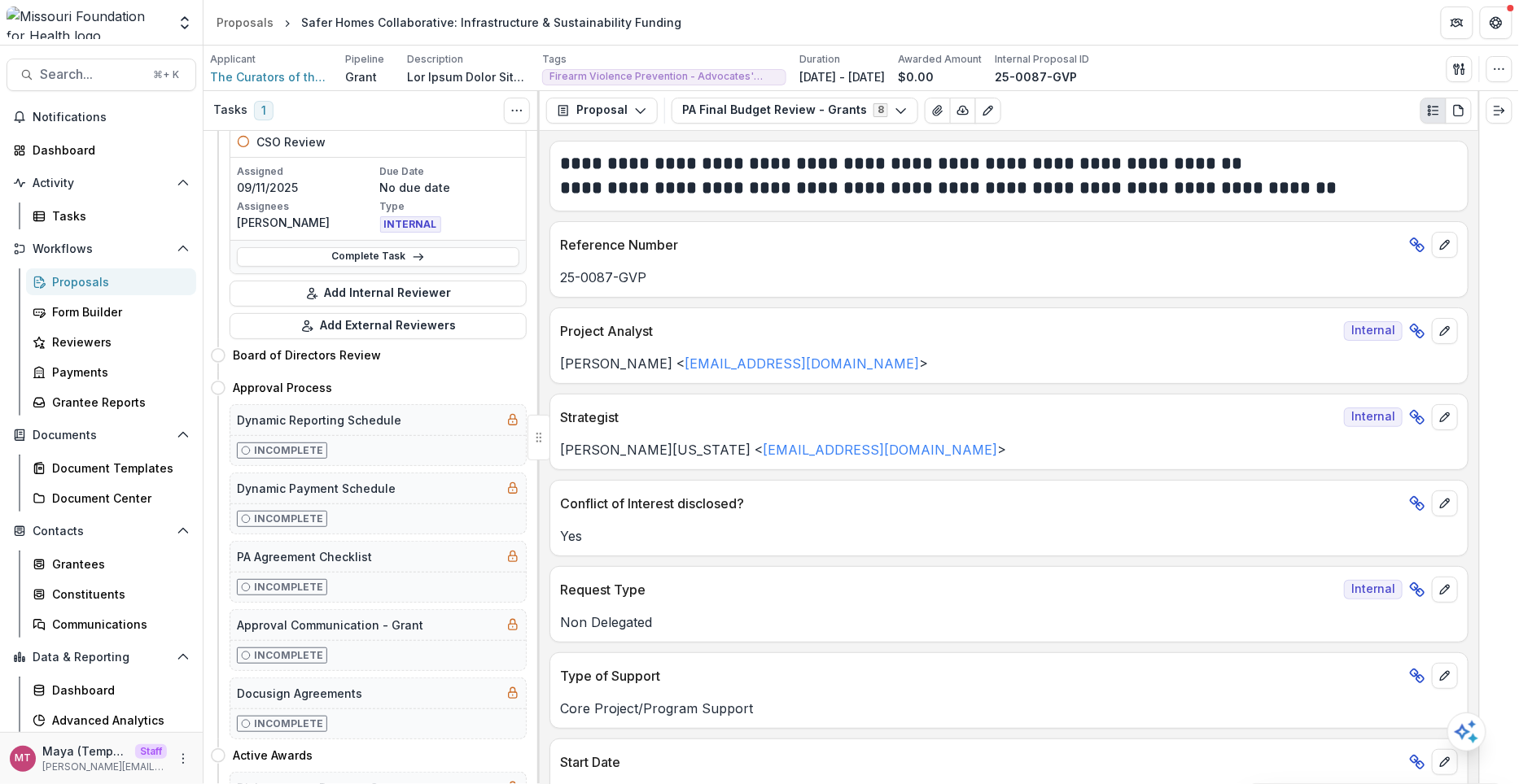
scroll to position [206, 0]
